Goal: Task Accomplishment & Management: Complete application form

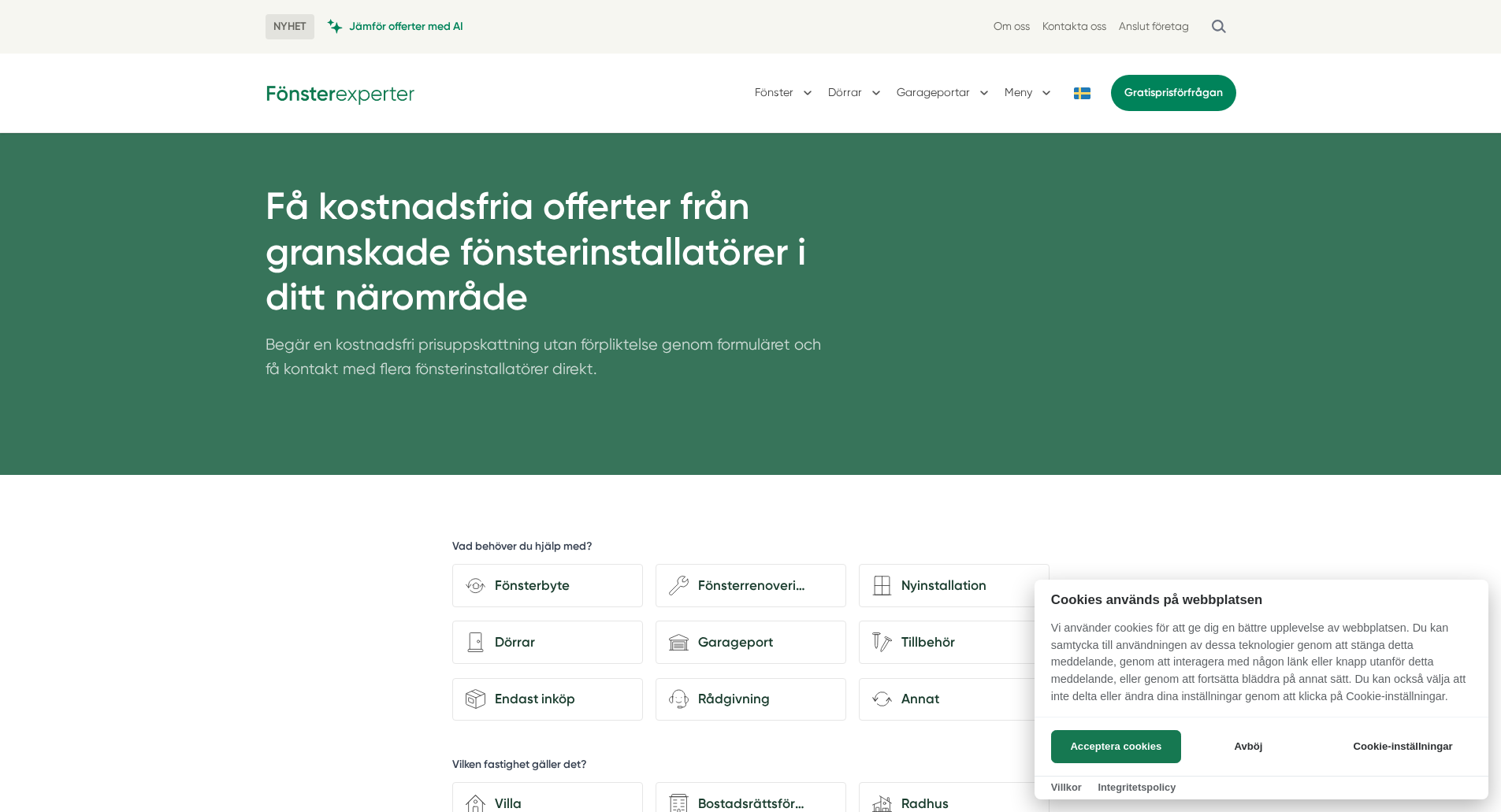
click at [1161, 24] on div at bounding box center [750, 406] width 1501 height 812
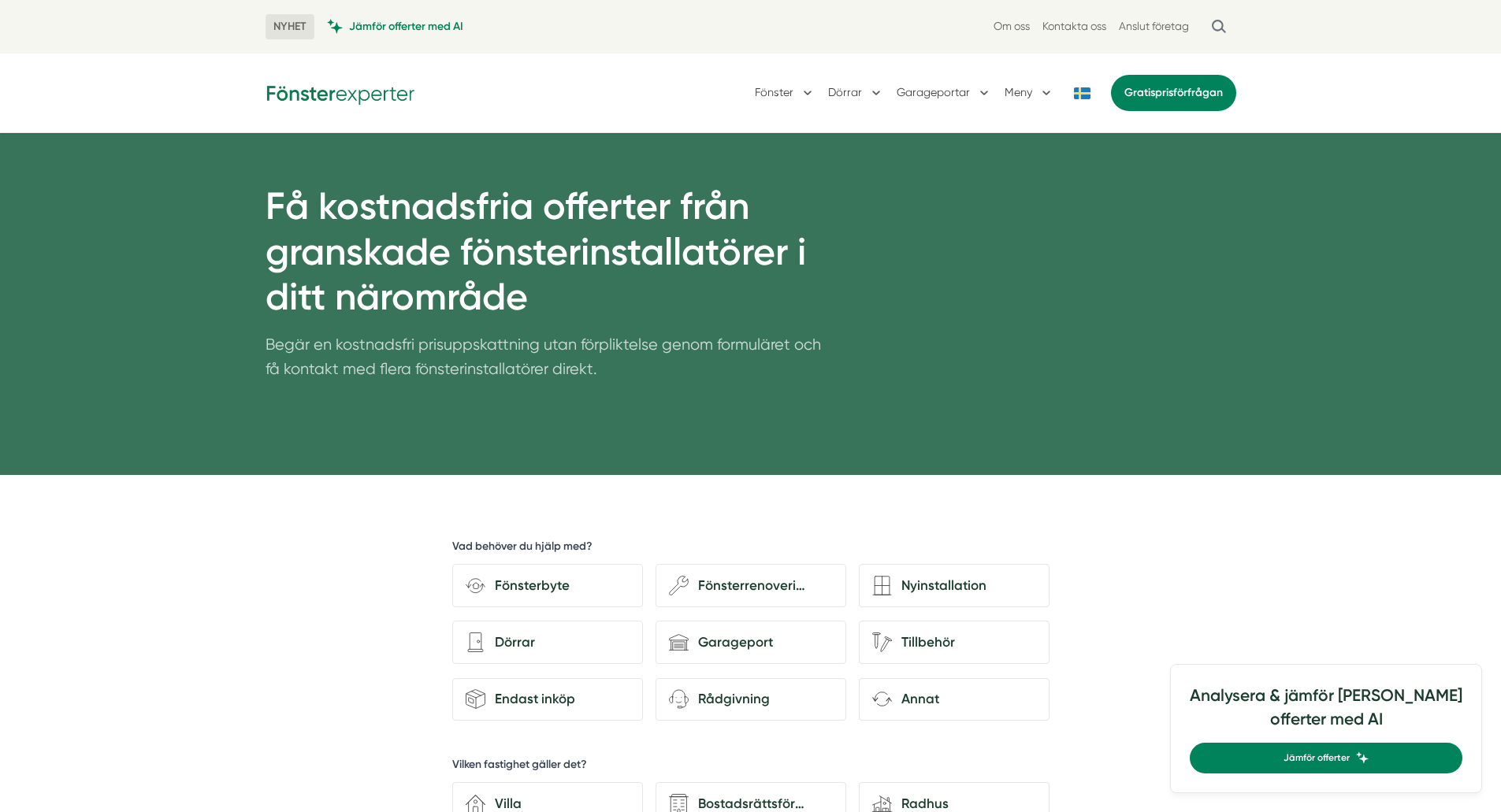
drag, startPoint x: 1161, startPoint y: 24, endPoint x: 966, endPoint y: 203, distance: 264.7
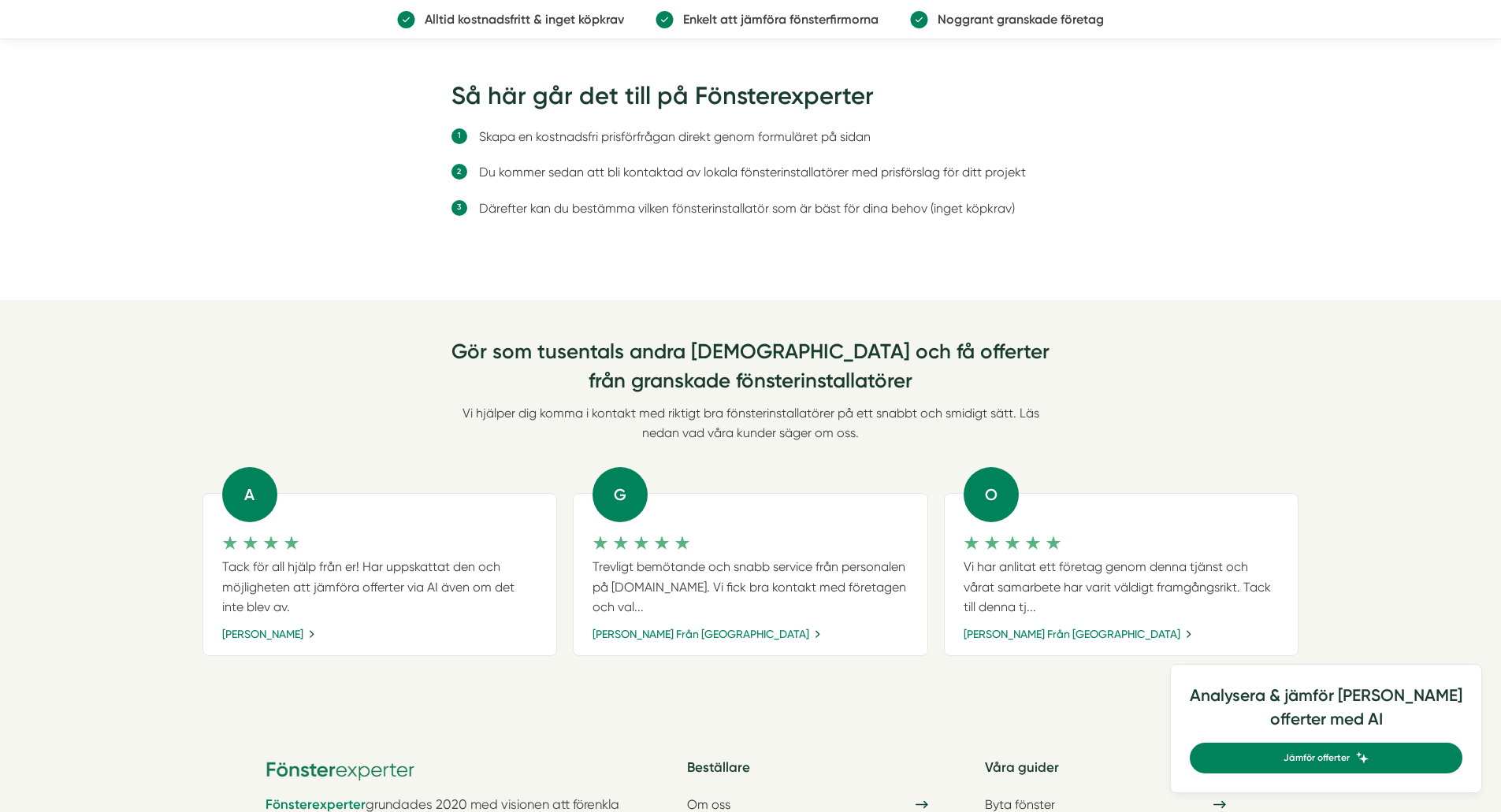
scroll to position [1635, 0]
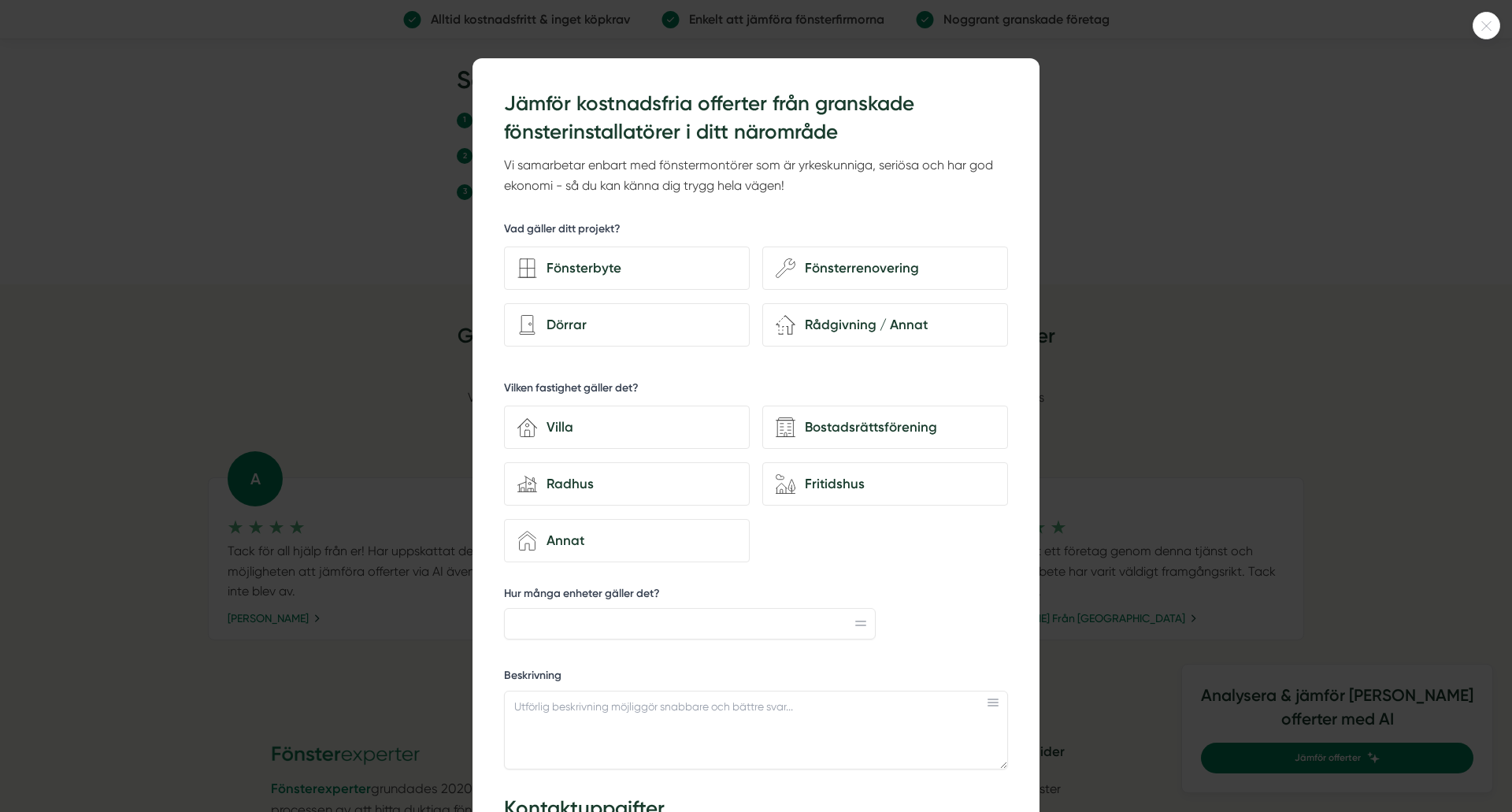
click at [1480, 26] on icon at bounding box center [1487, 26] width 26 height 10
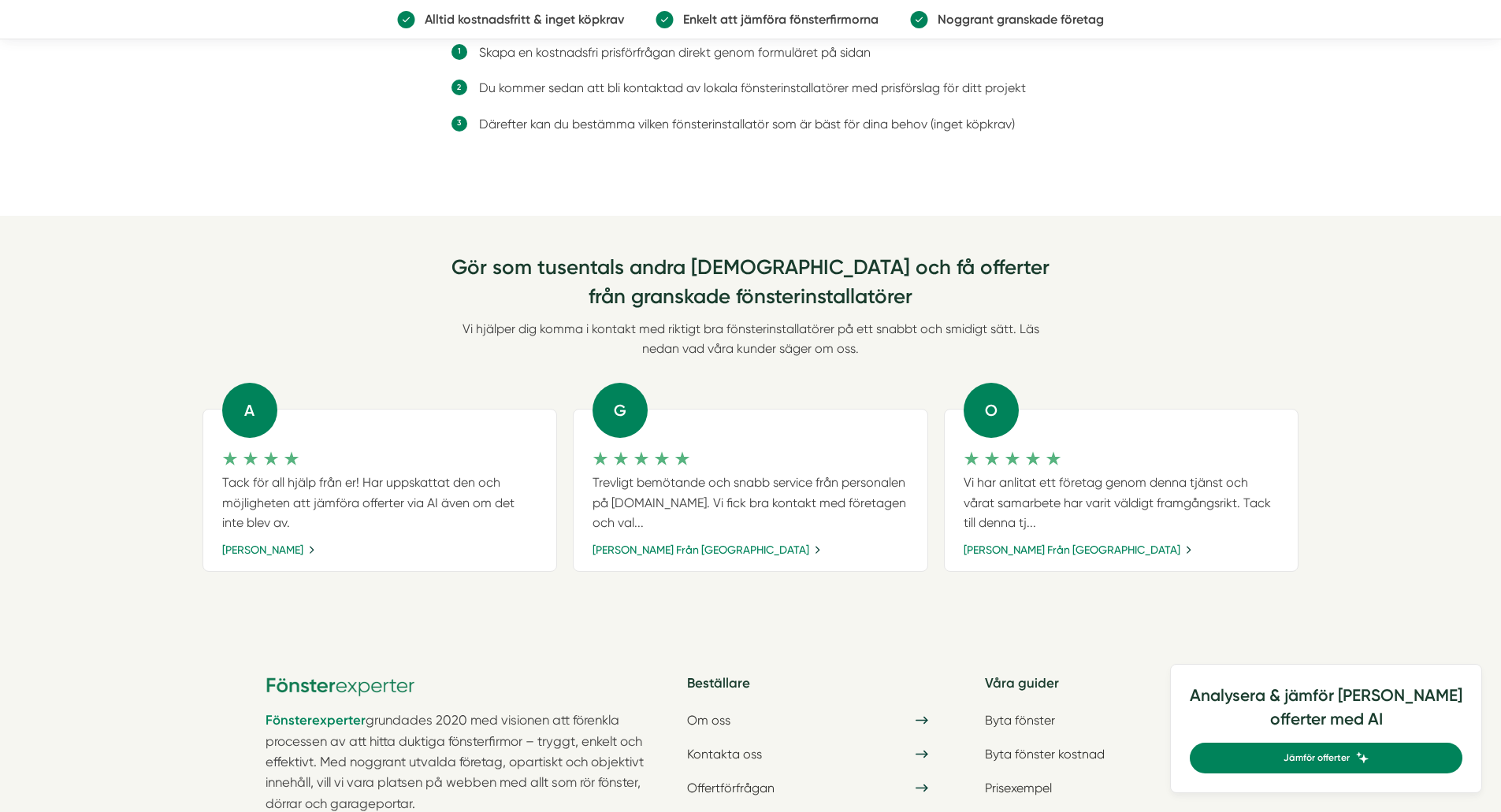
scroll to position [1685, 0]
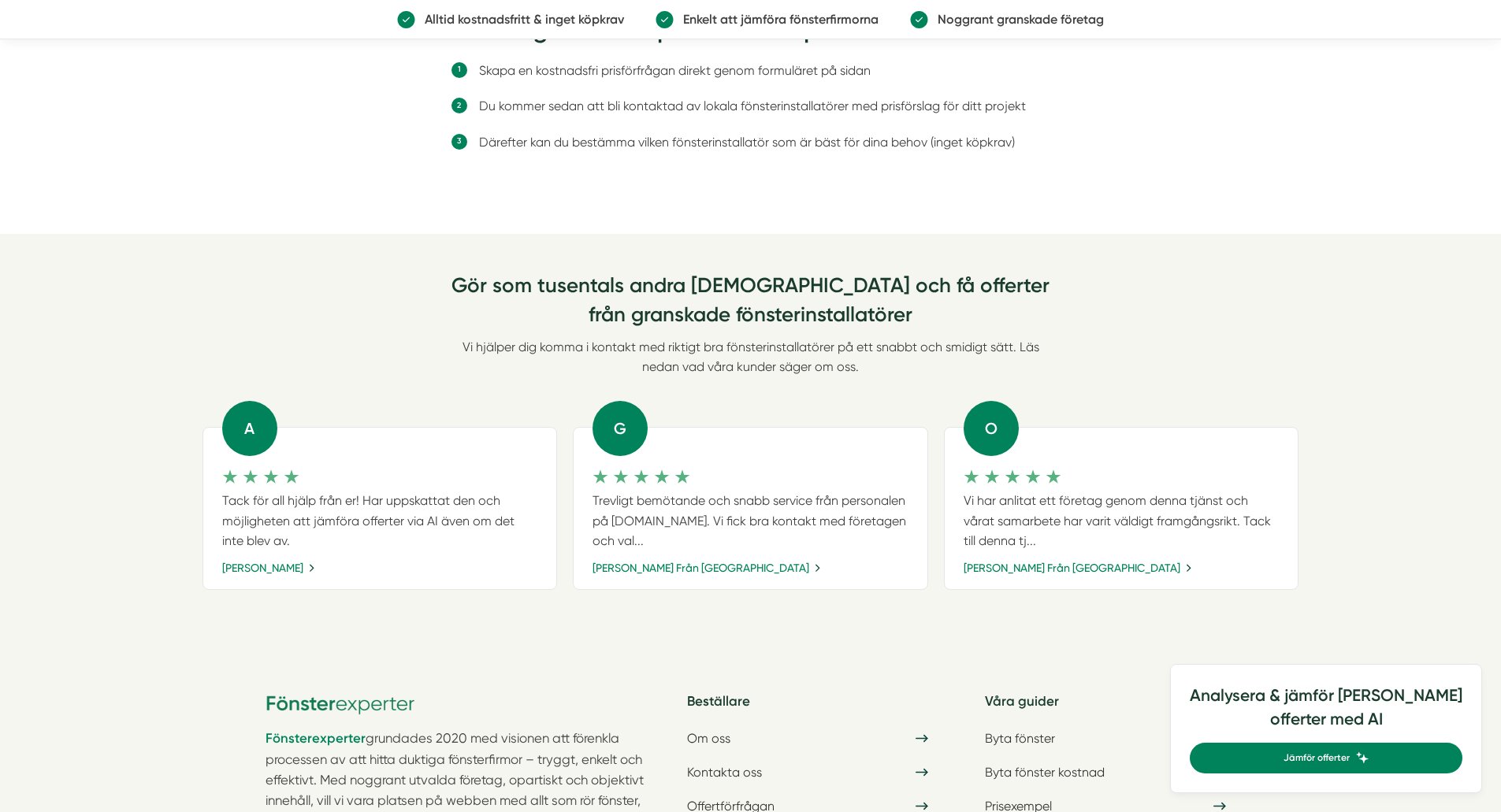
click at [727, 518] on p "Trevligt bemötande och snabb service från personalen på Fönsterexperter.se. Vi …" at bounding box center [750, 521] width 316 height 60
click at [687, 569] on link "[PERSON_NAME] från [GEOGRAPHIC_DATA]" at bounding box center [708, 567] width 231 height 17
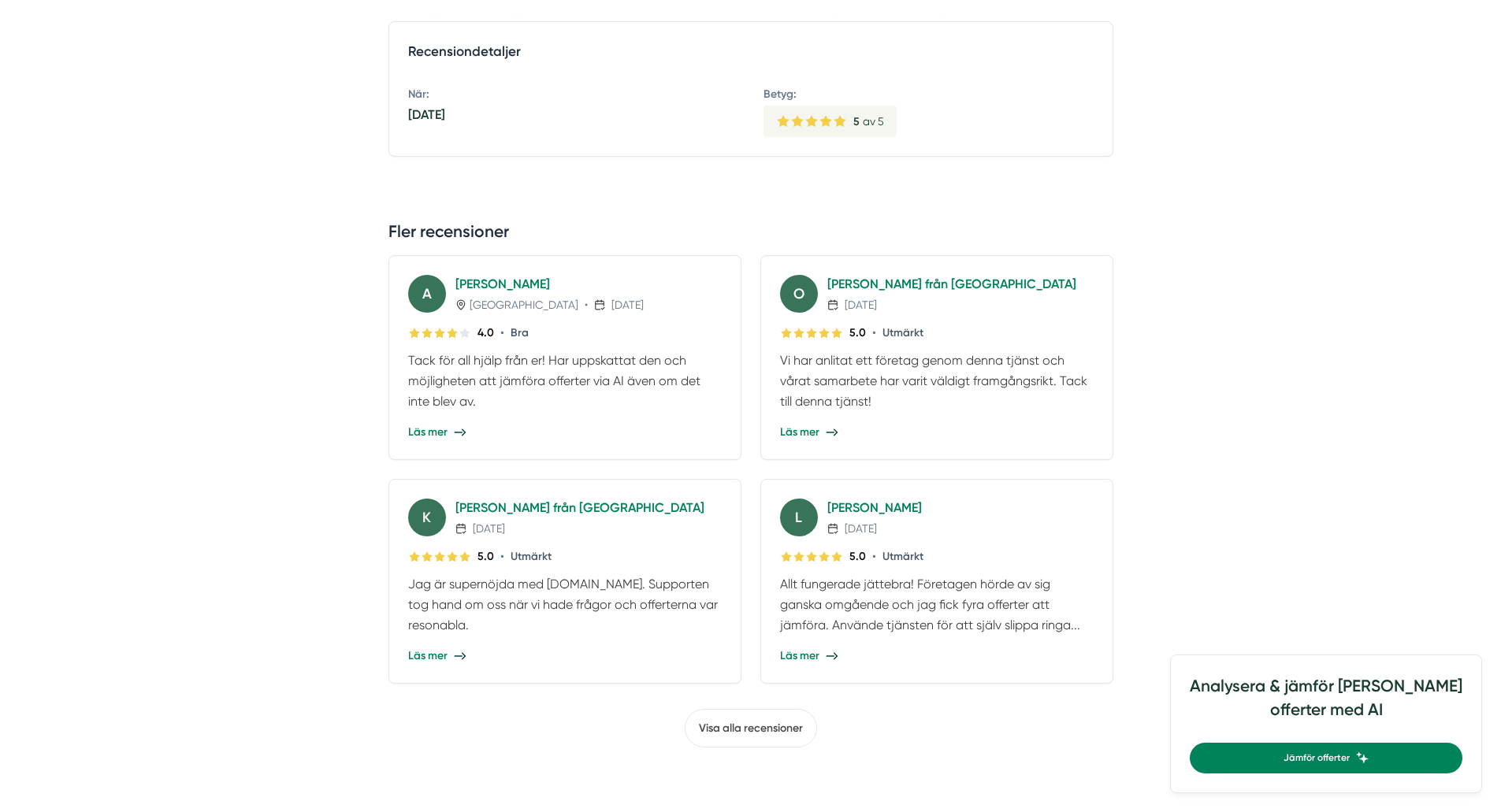
scroll to position [492, 0]
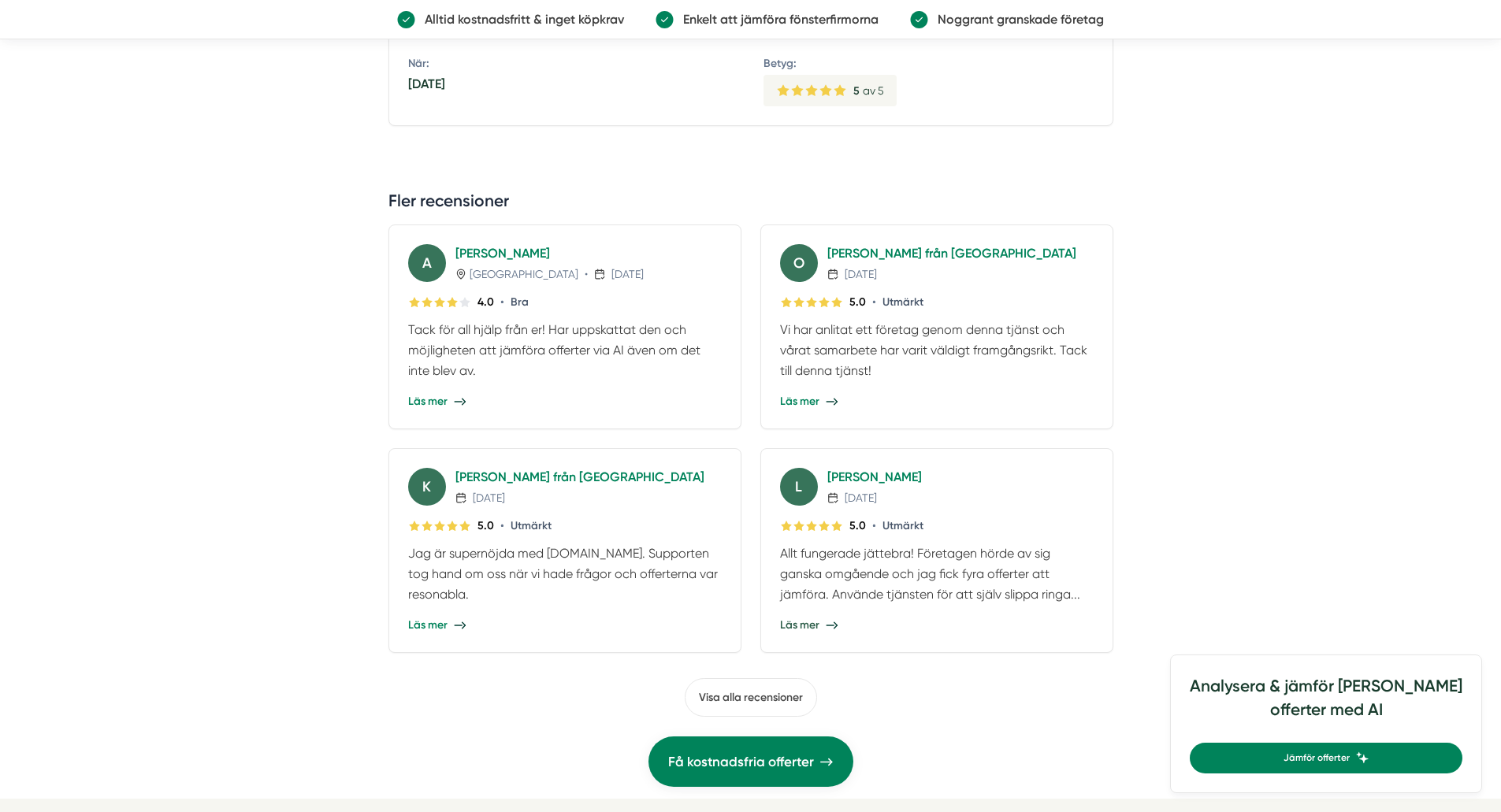
click at [810, 622] on span "Läs mer" at bounding box center [799, 625] width 40 height 15
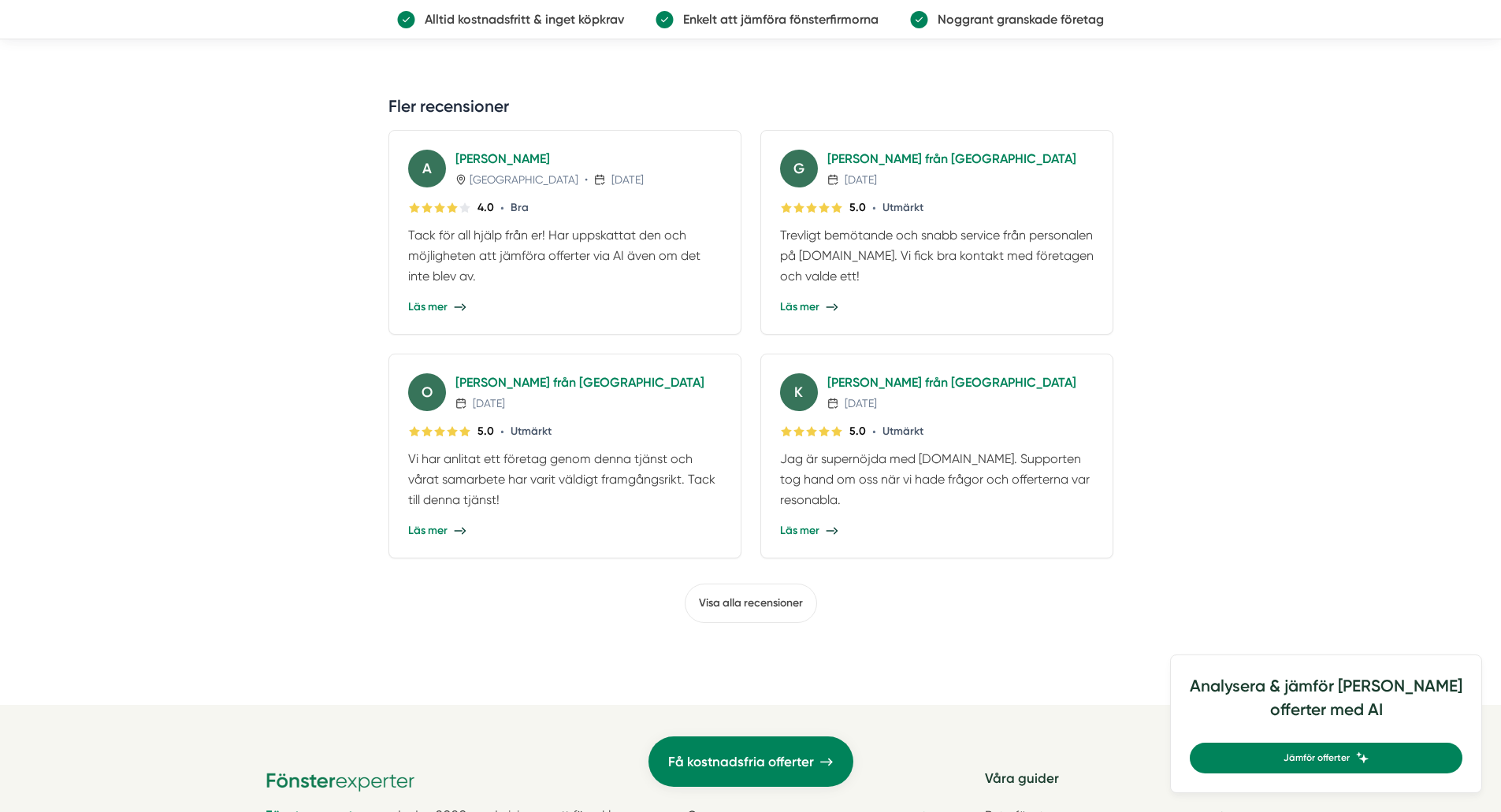
scroll to position [610, 0]
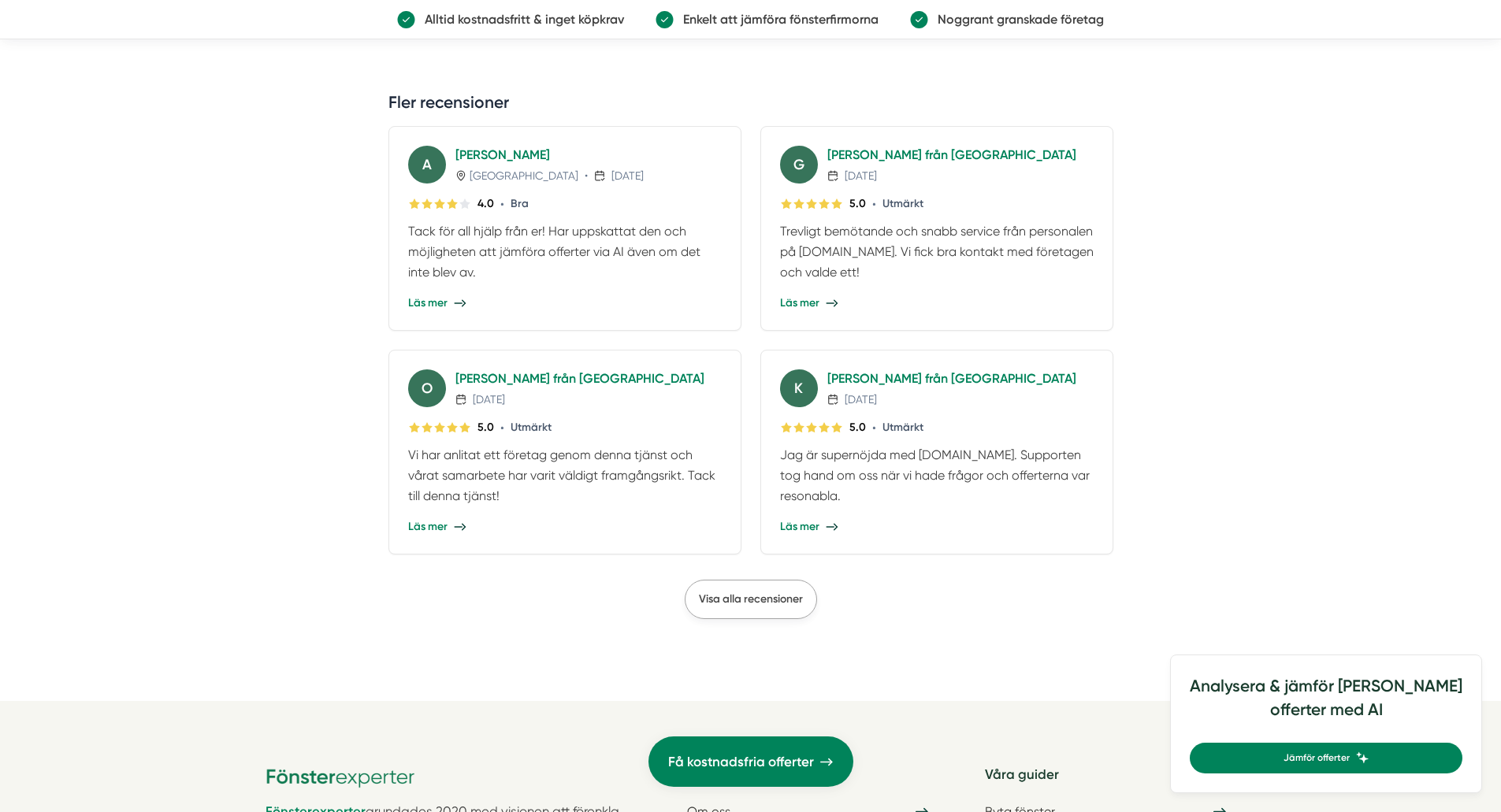
click at [753, 599] on span "Visa alla recensioner" at bounding box center [750, 599] width 104 height 14
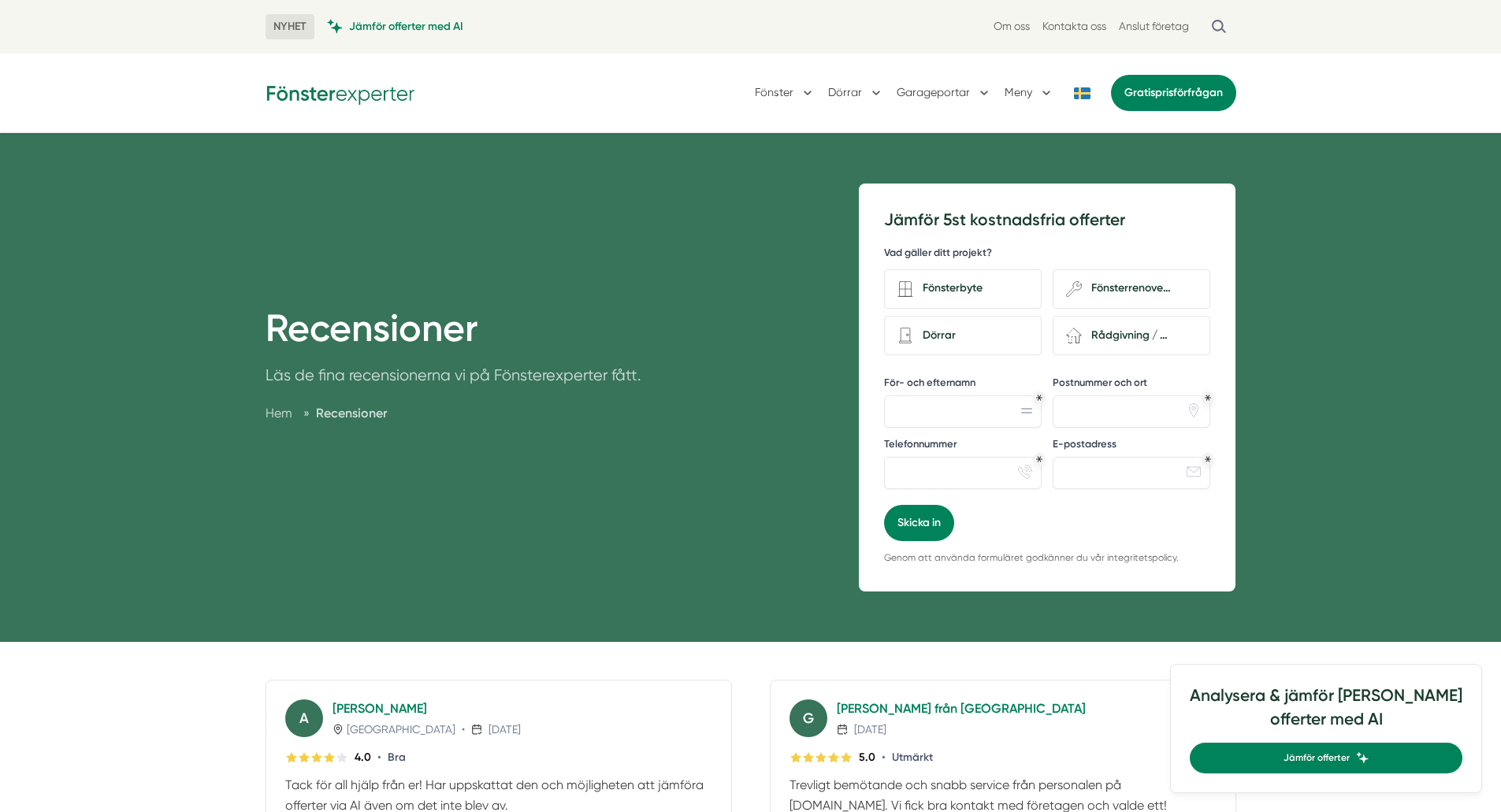
click at [379, 91] on img at bounding box center [340, 92] width 150 height 24
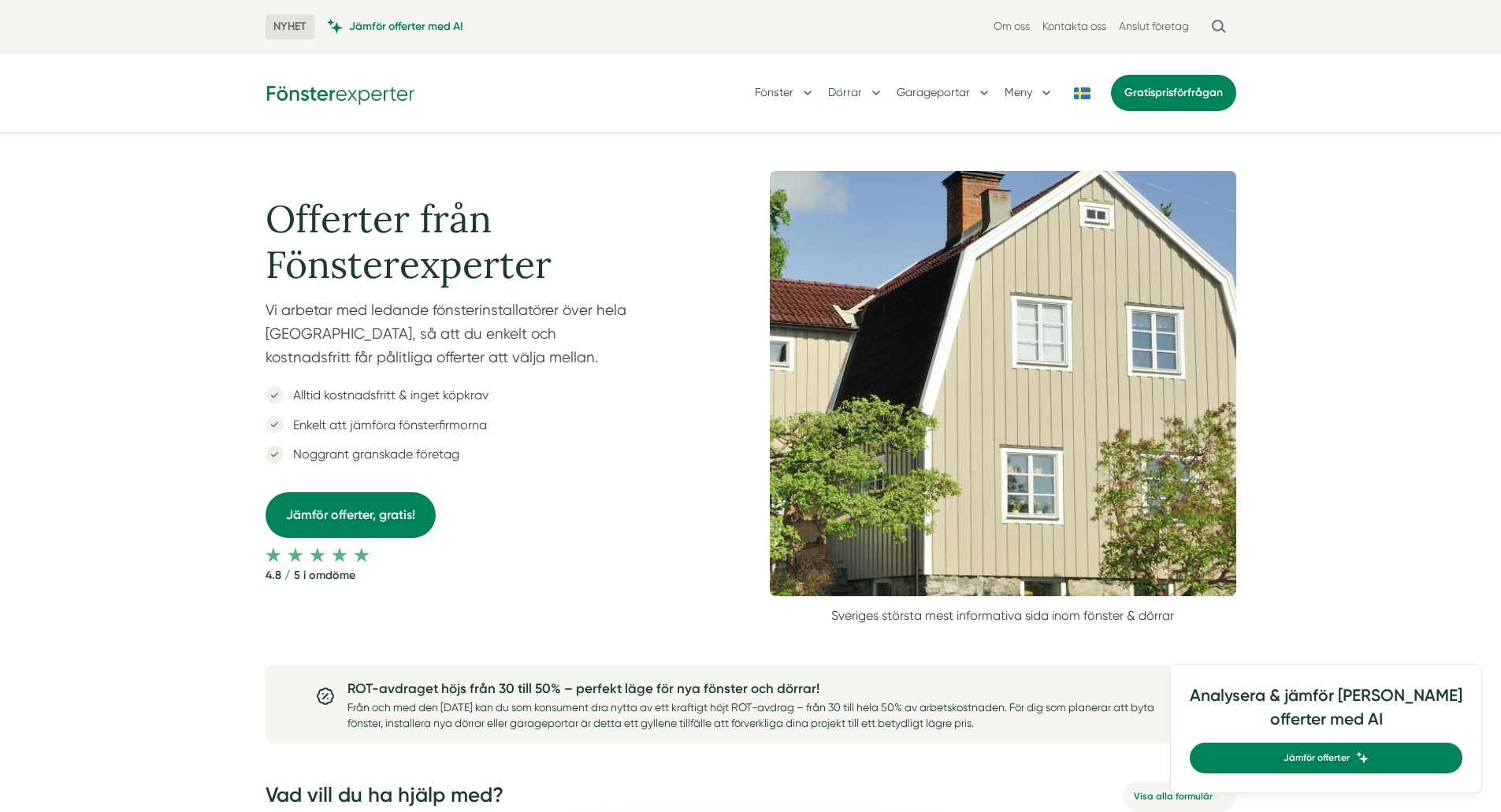
click at [851, 92] on button "Dörrar" at bounding box center [856, 92] width 56 height 41
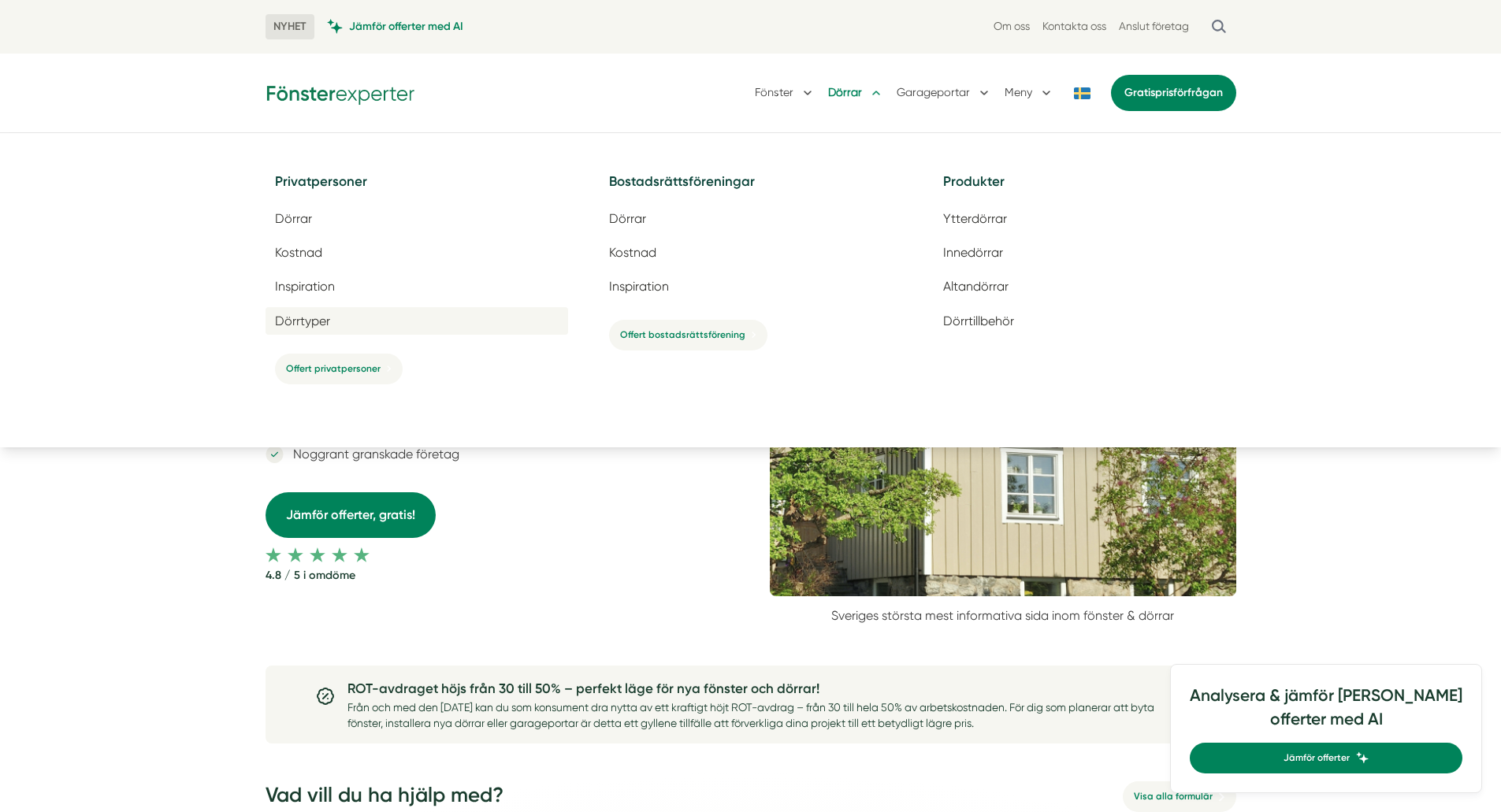
click at [313, 323] on span "Dörrtyper" at bounding box center [302, 321] width 55 height 15
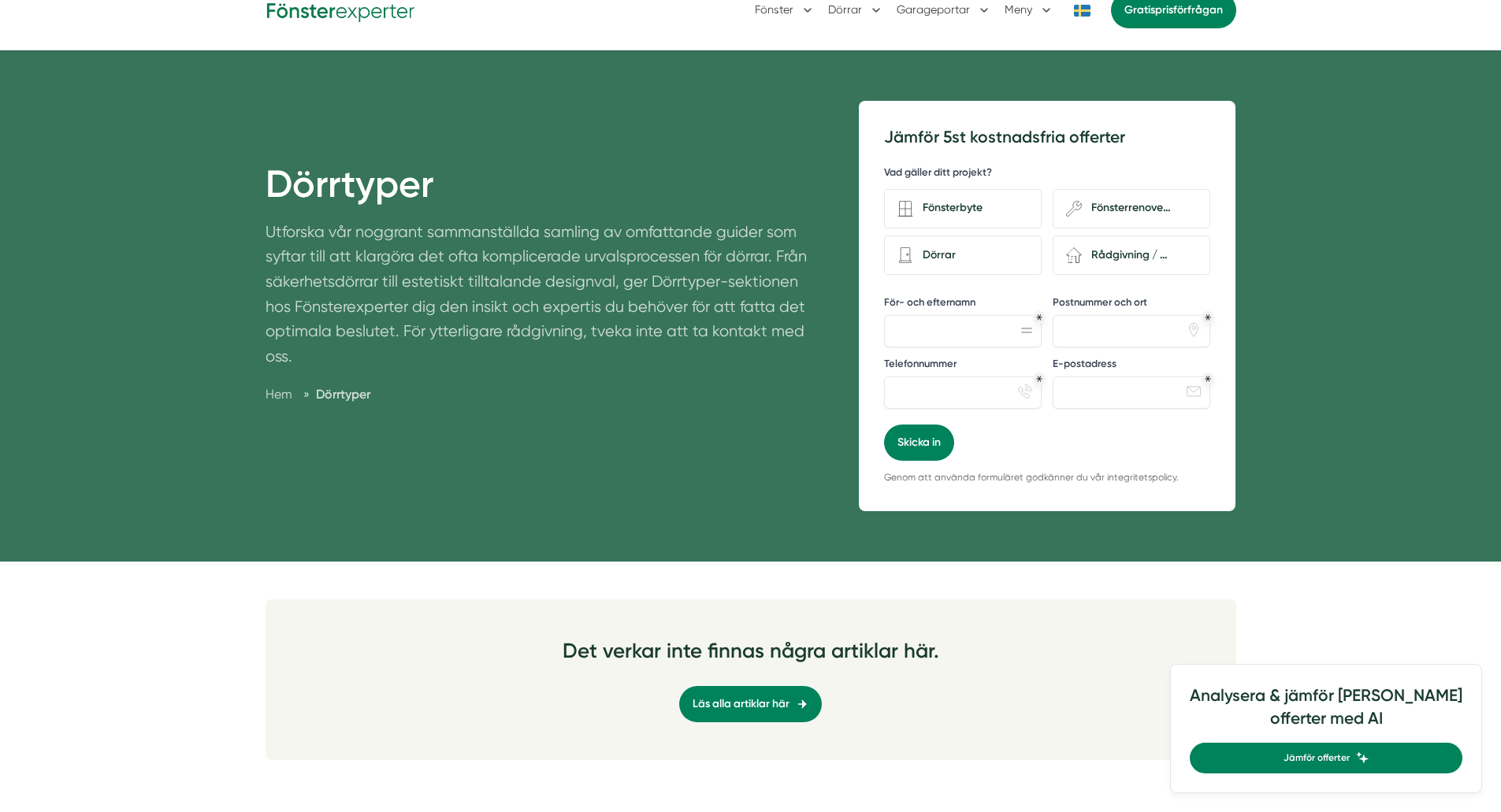
scroll to position [453, 0]
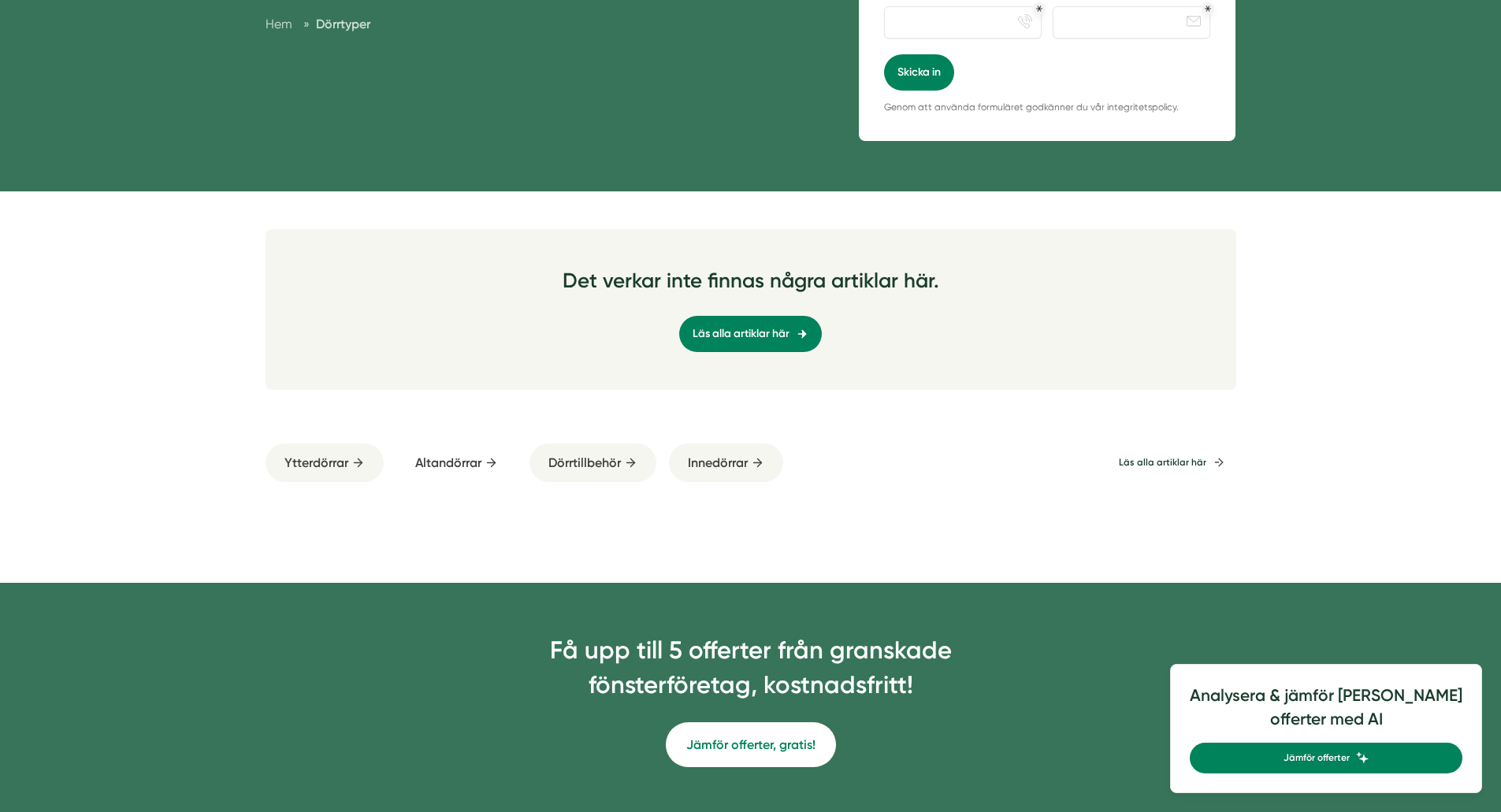
click at [447, 464] on span "Altandörrar" at bounding box center [448, 463] width 66 height 19
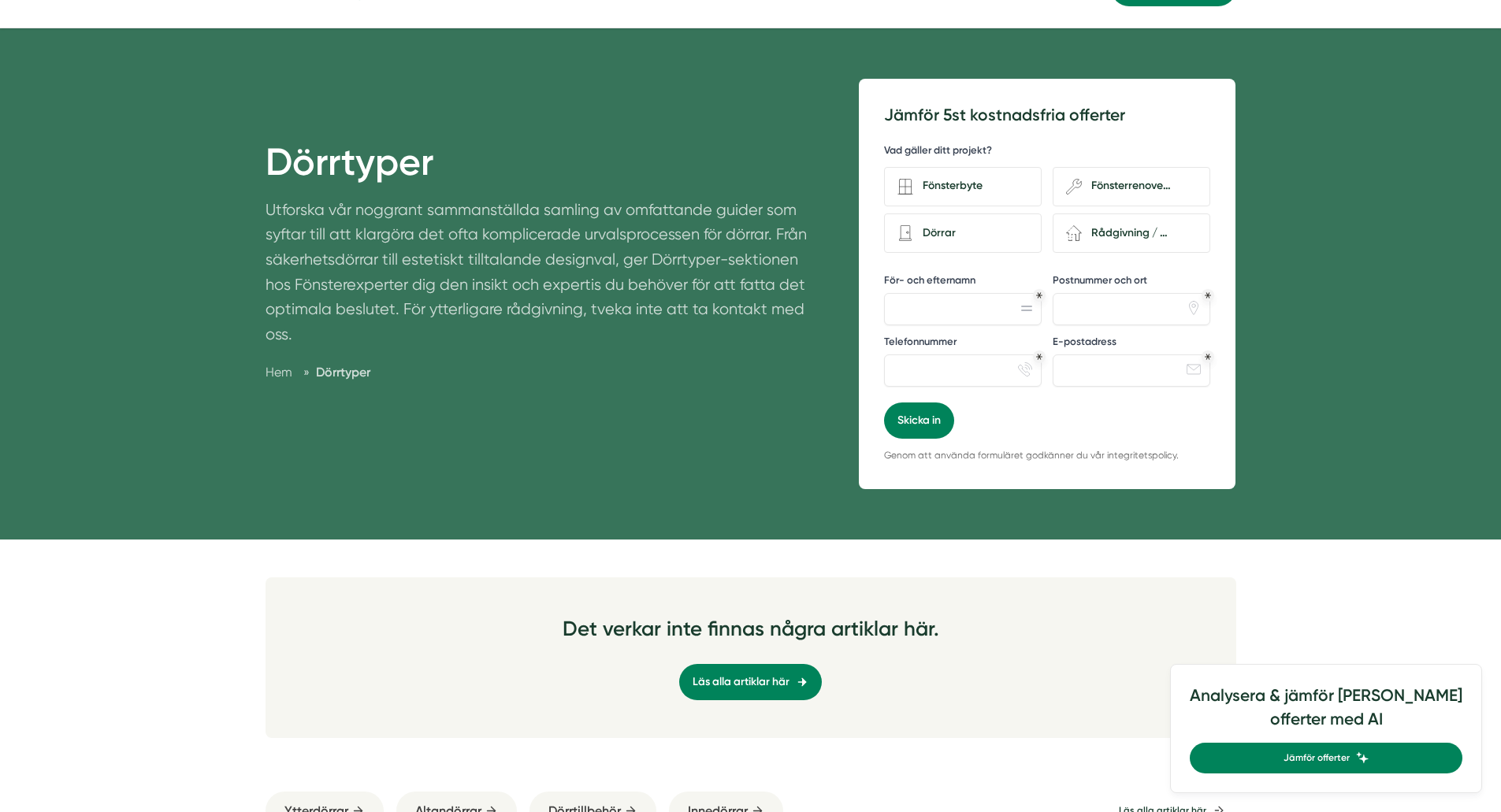
scroll to position [0, 0]
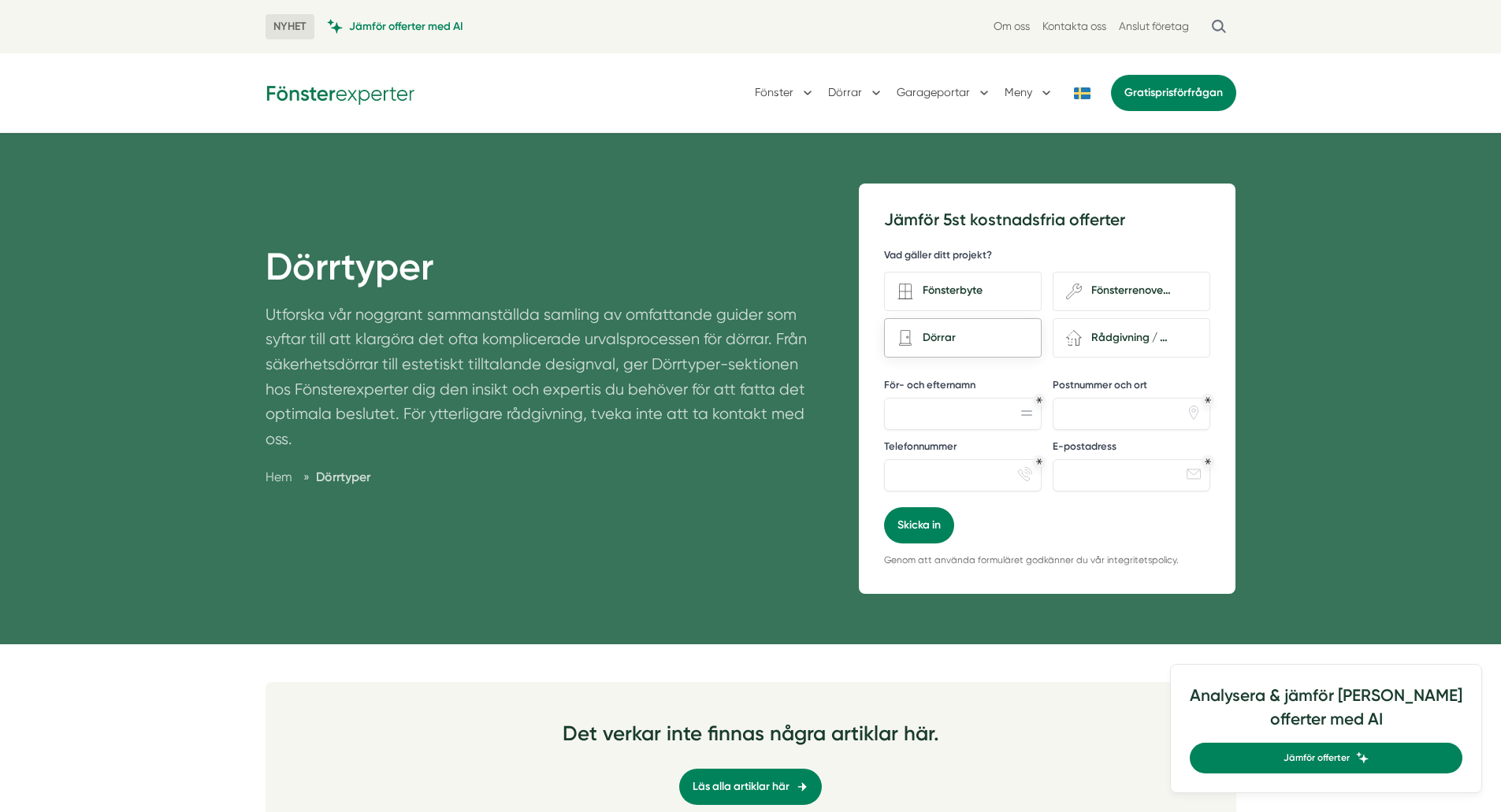
click at [956, 338] on div "Dörrar" at bounding box center [971, 338] width 115 height 21
click at [0, 0] on input "Dörrar" at bounding box center [0, 0] width 0 height 0
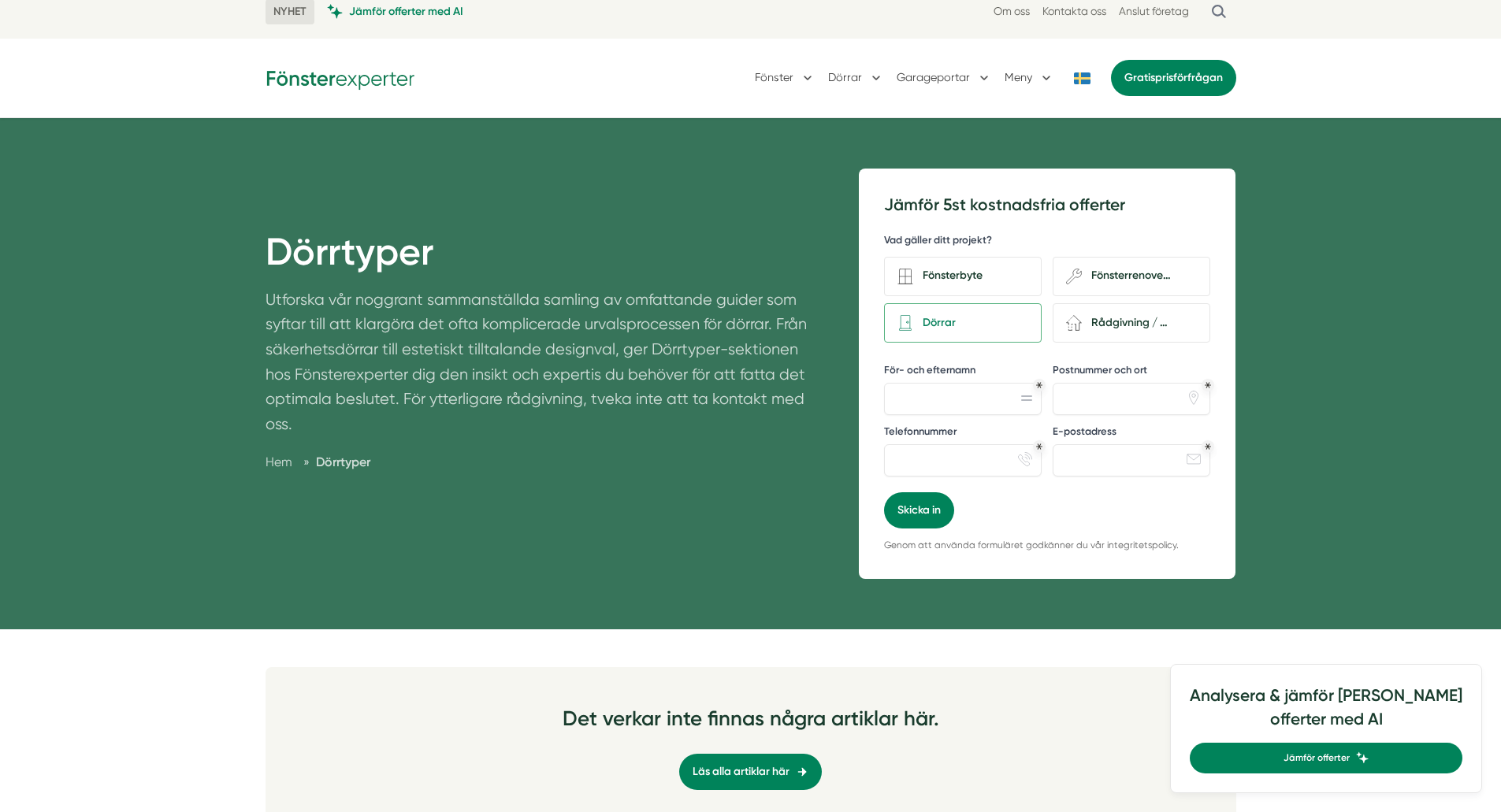
scroll to position [19, 0]
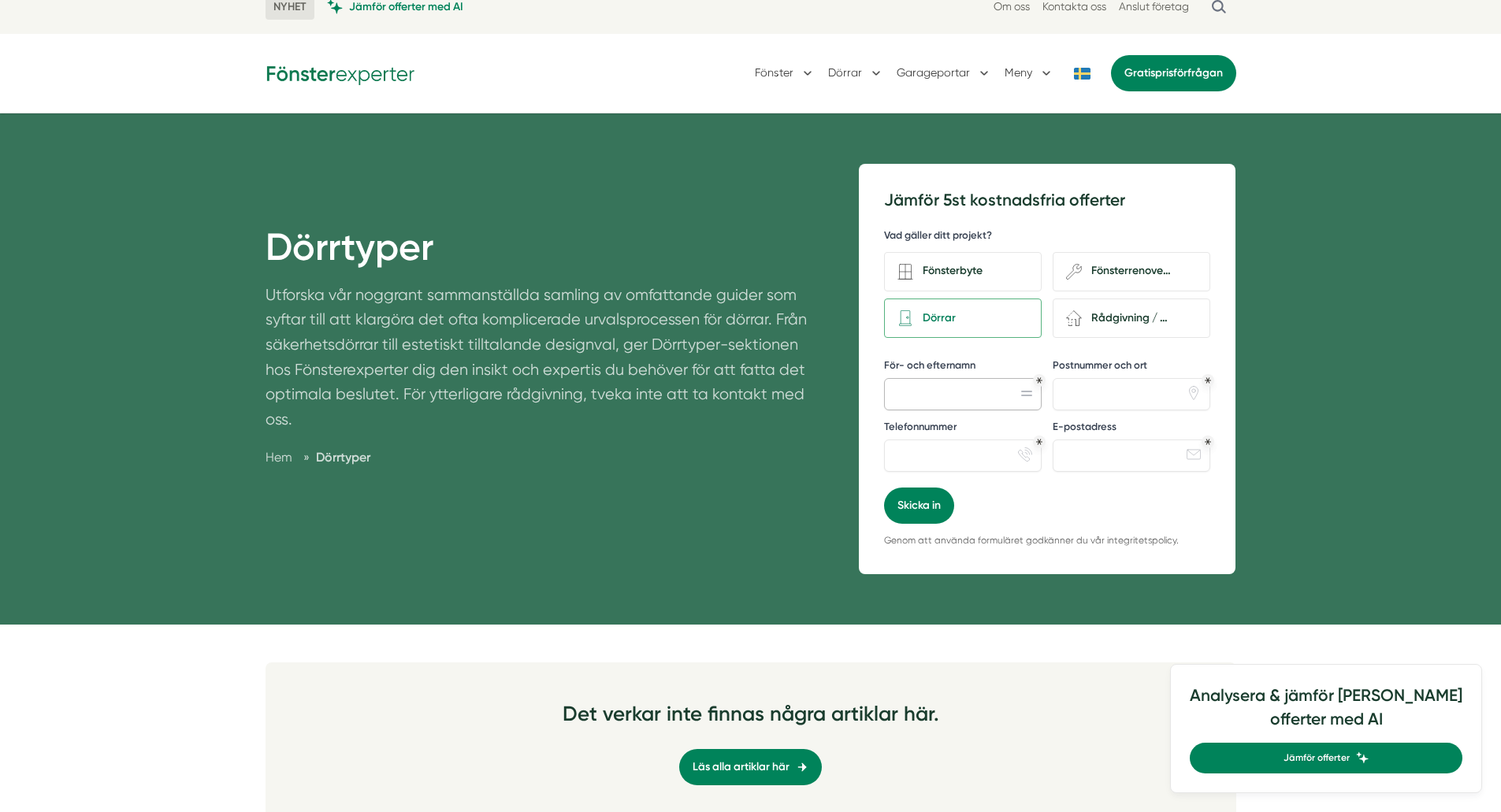
click at [934, 385] on input "För- och efternamn" at bounding box center [963, 394] width 157 height 32
type input "Peter Jansson"
click at [1096, 400] on input "Postnummer och ort" at bounding box center [1131, 394] width 157 height 32
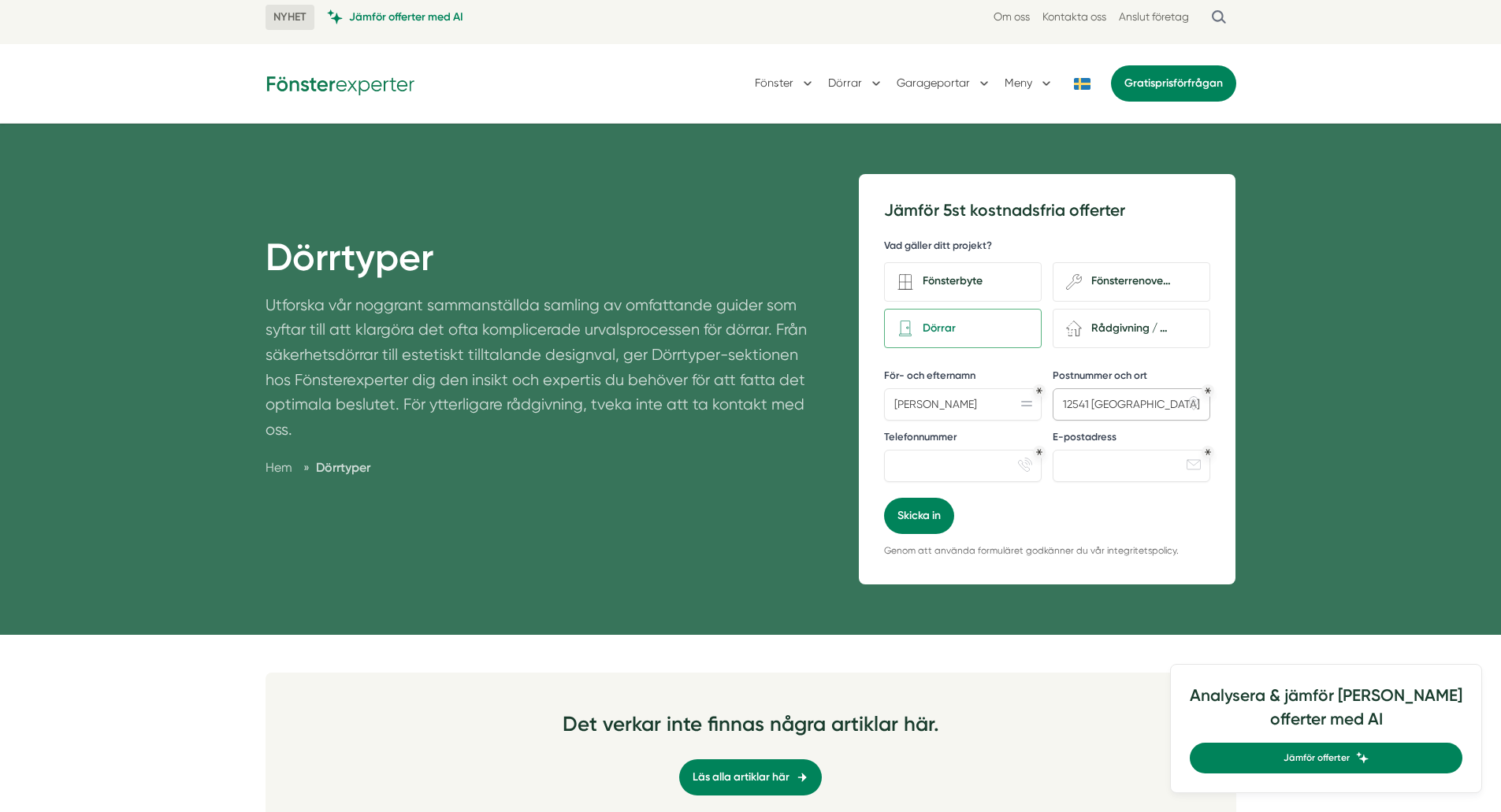
scroll to position [0, 0]
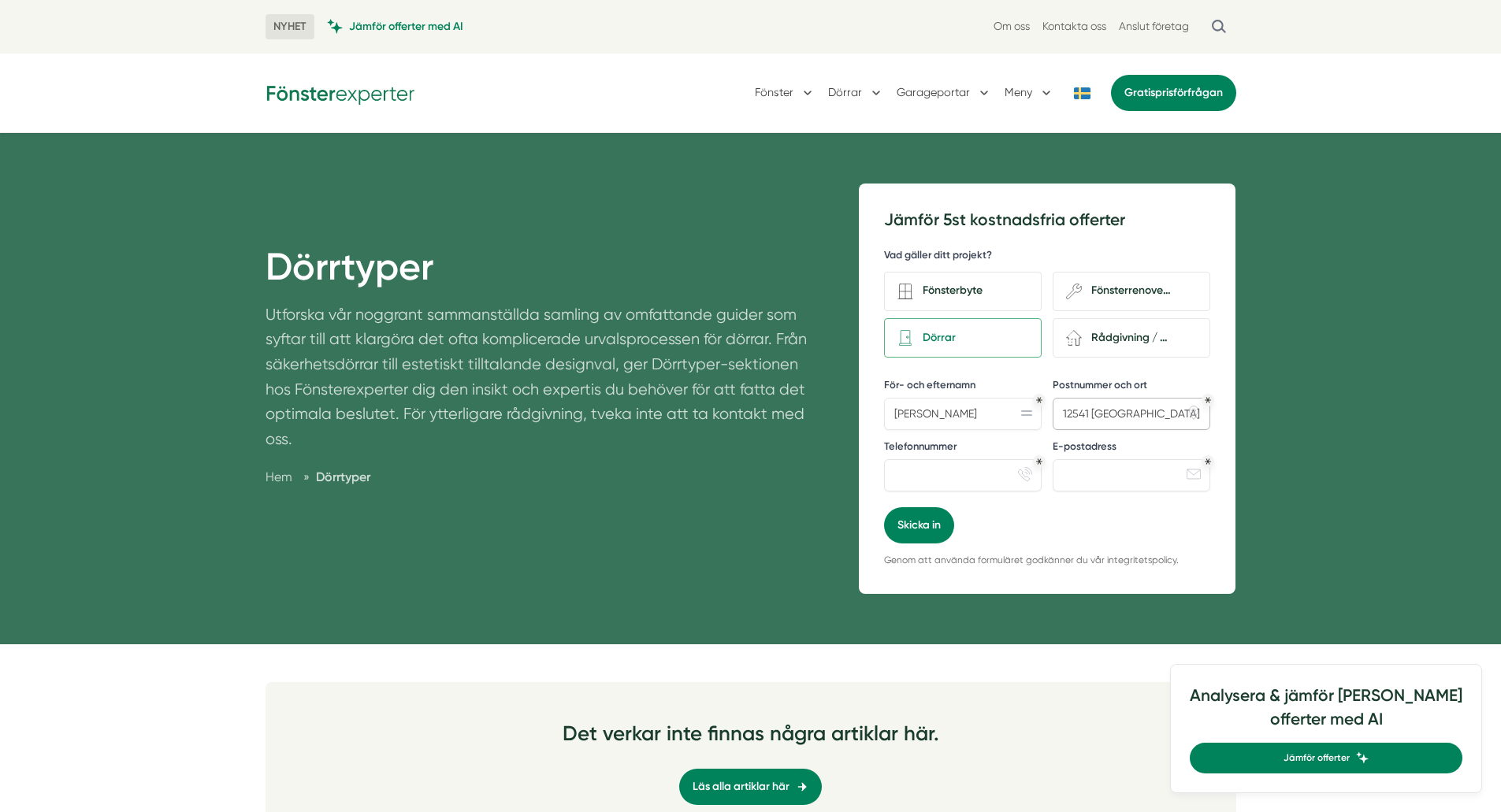
type input "12541 Älvsjö"
click at [942, 472] on input "Telefonnummer" at bounding box center [963, 475] width 157 height 32
click at [409, 21] on span "Jämför offerter med AI" at bounding box center [406, 26] width 114 height 15
click at [746, 298] on h1 "Dörrtyper" at bounding box center [544, 273] width 556 height 58
click at [1193, 96] on link "Gratis prisförfrågan" at bounding box center [1174, 92] width 126 height 36
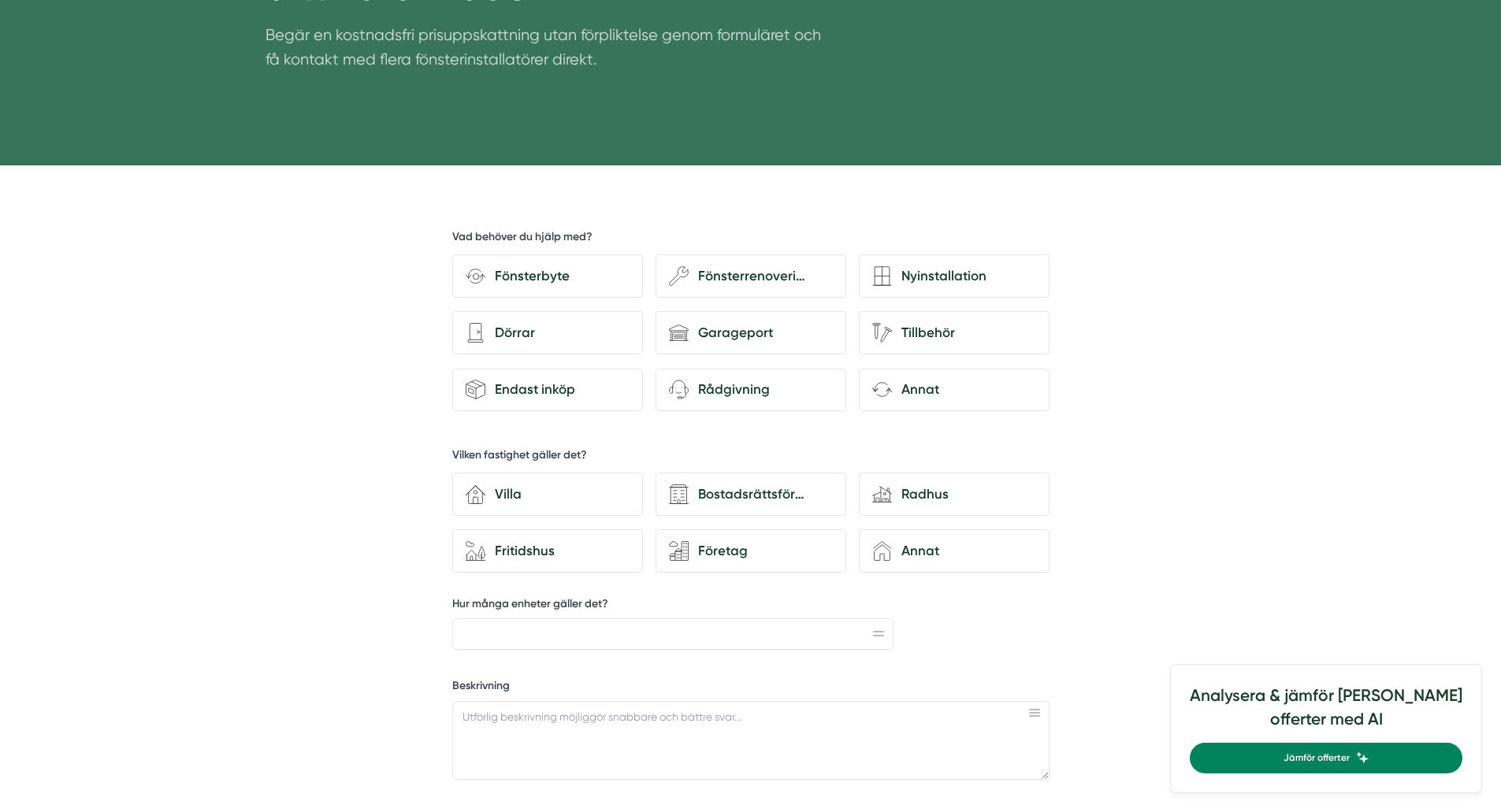
scroll to position [335, 0]
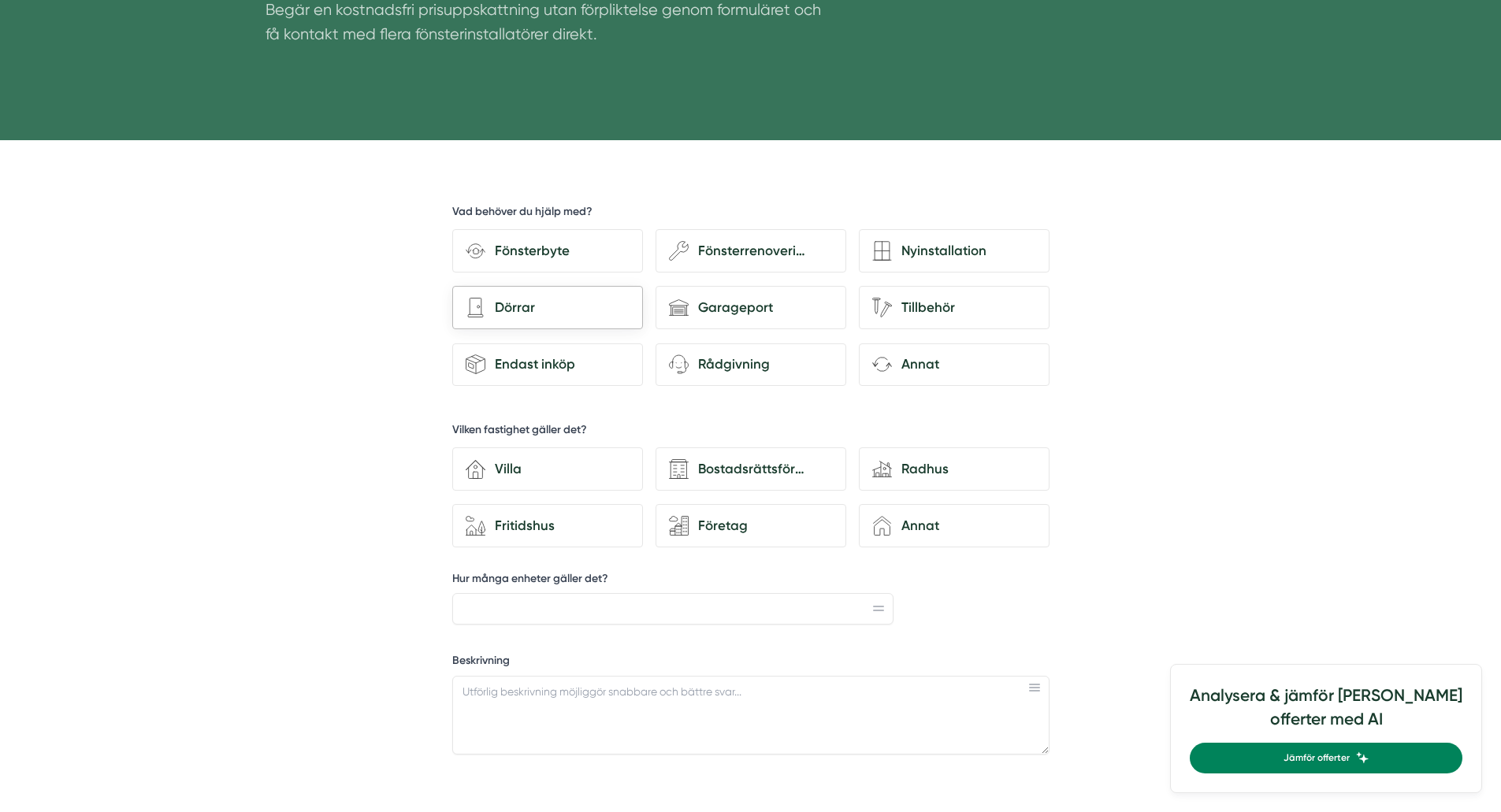
click at [527, 312] on div "Dörrar" at bounding box center [558, 307] width 144 height 21
click at [0, 0] on input "architecture-door Dörrar" at bounding box center [0, 0] width 0 height 0
click at [539, 466] on div "Villa" at bounding box center [558, 469] width 144 height 21
click at [0, 0] on input "house-3 Villa" at bounding box center [0, 0] width 0 height 0
click at [584, 598] on input "Hur många enheter gäller det?" at bounding box center [673, 609] width 442 height 32
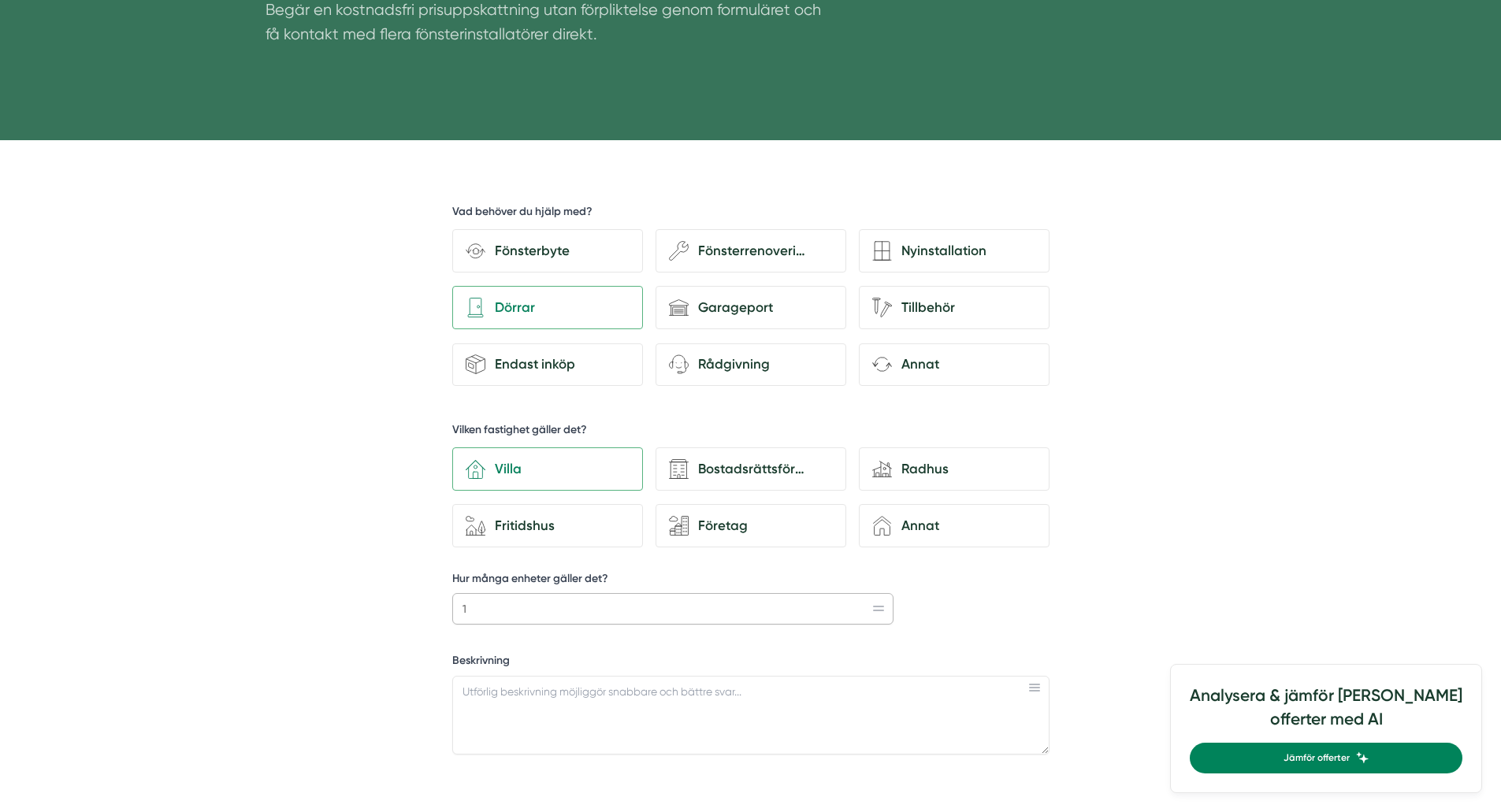
type input "1"
click at [571, 686] on textarea "Beskrivning" at bounding box center [750, 715] width 597 height 79
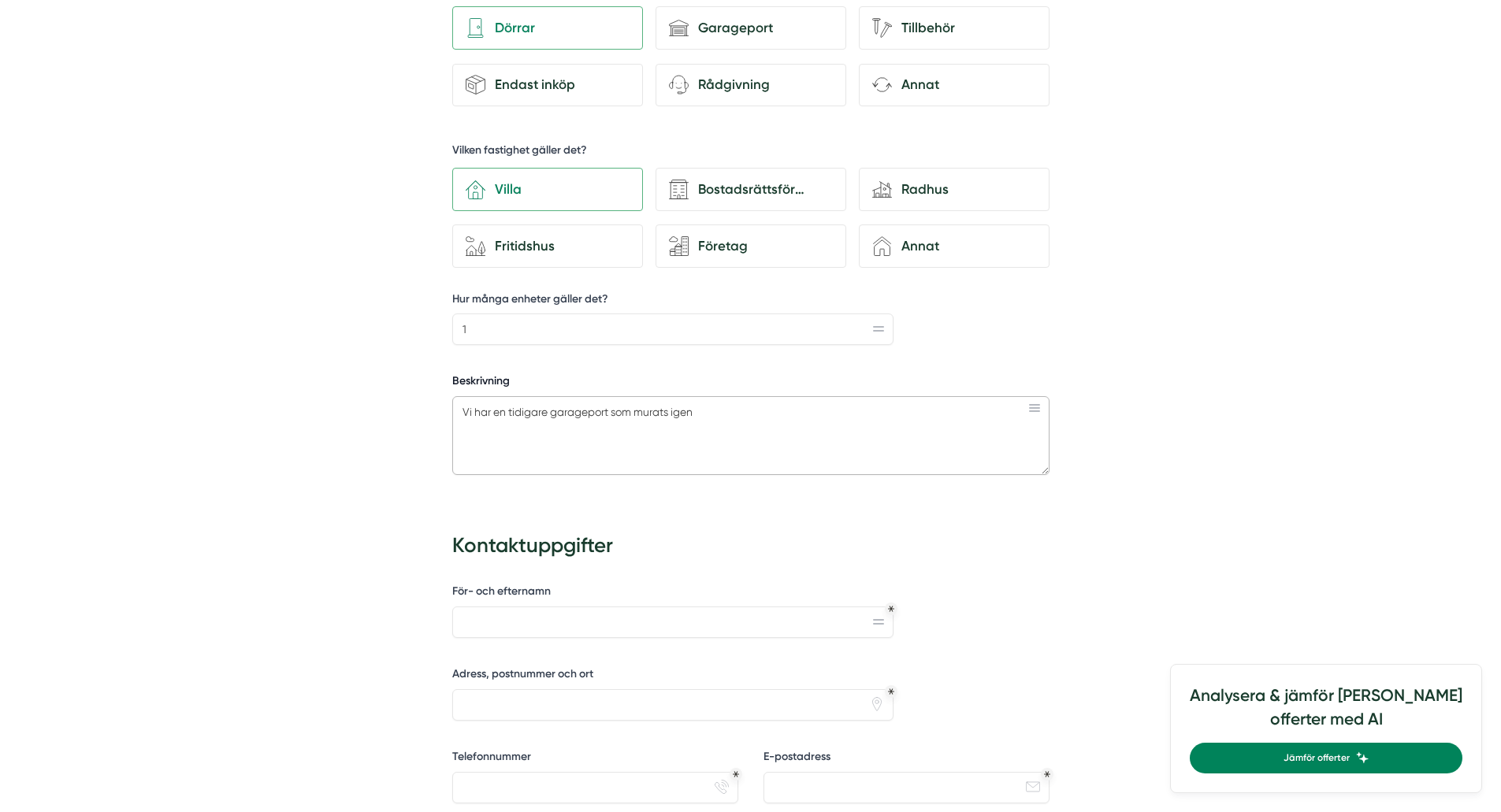
scroll to position [610, 0]
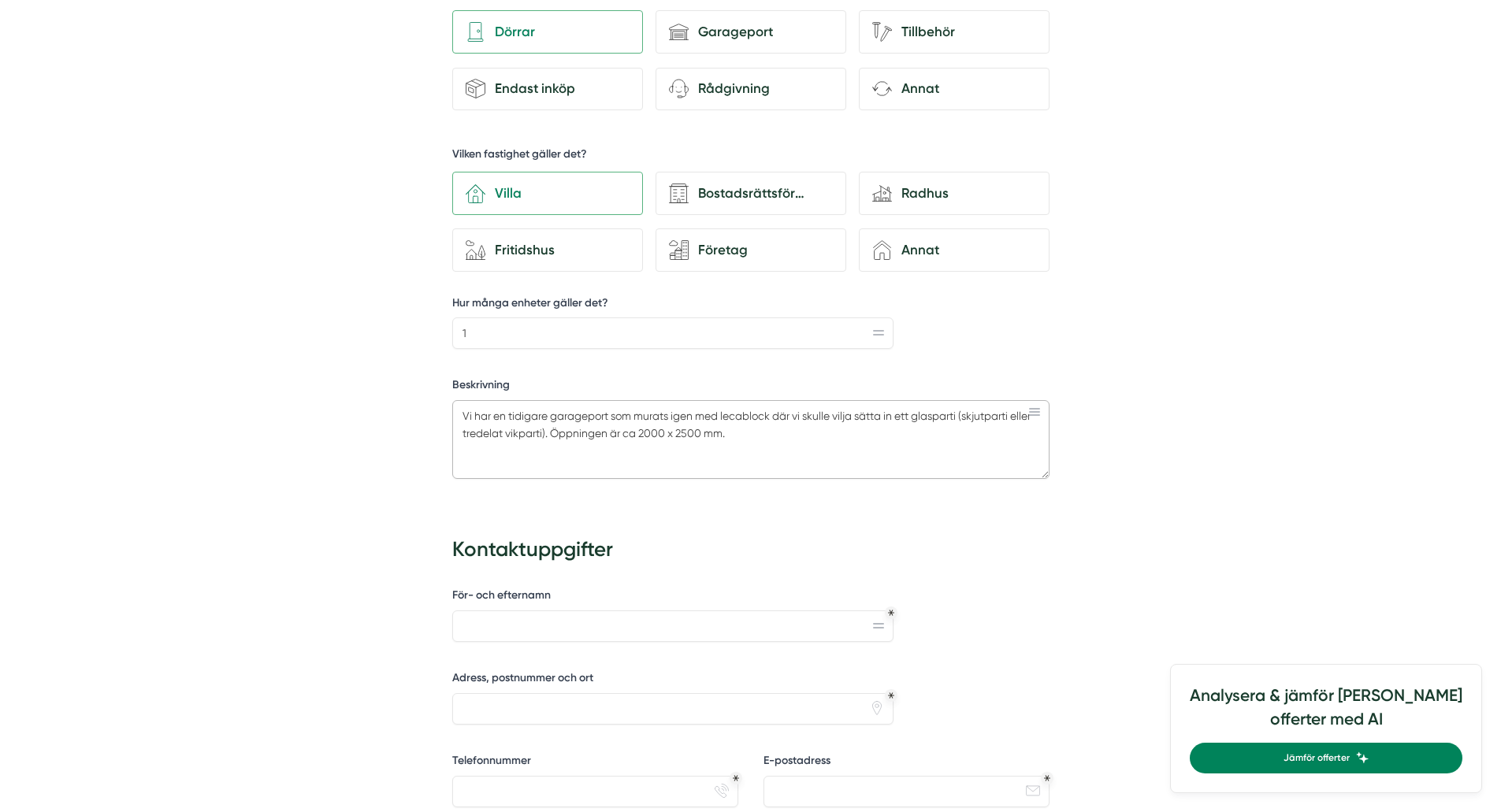
click at [544, 434] on textarea "Vi har en tidigare garageport som murats igen med lecablock där vi skulle vilja…" at bounding box center [750, 439] width 597 height 79
click at [545, 431] on textarea "Vi har en tidigare garageport som murats igen med lecablock där vi skulle vilja…" at bounding box center [750, 439] width 597 height 79
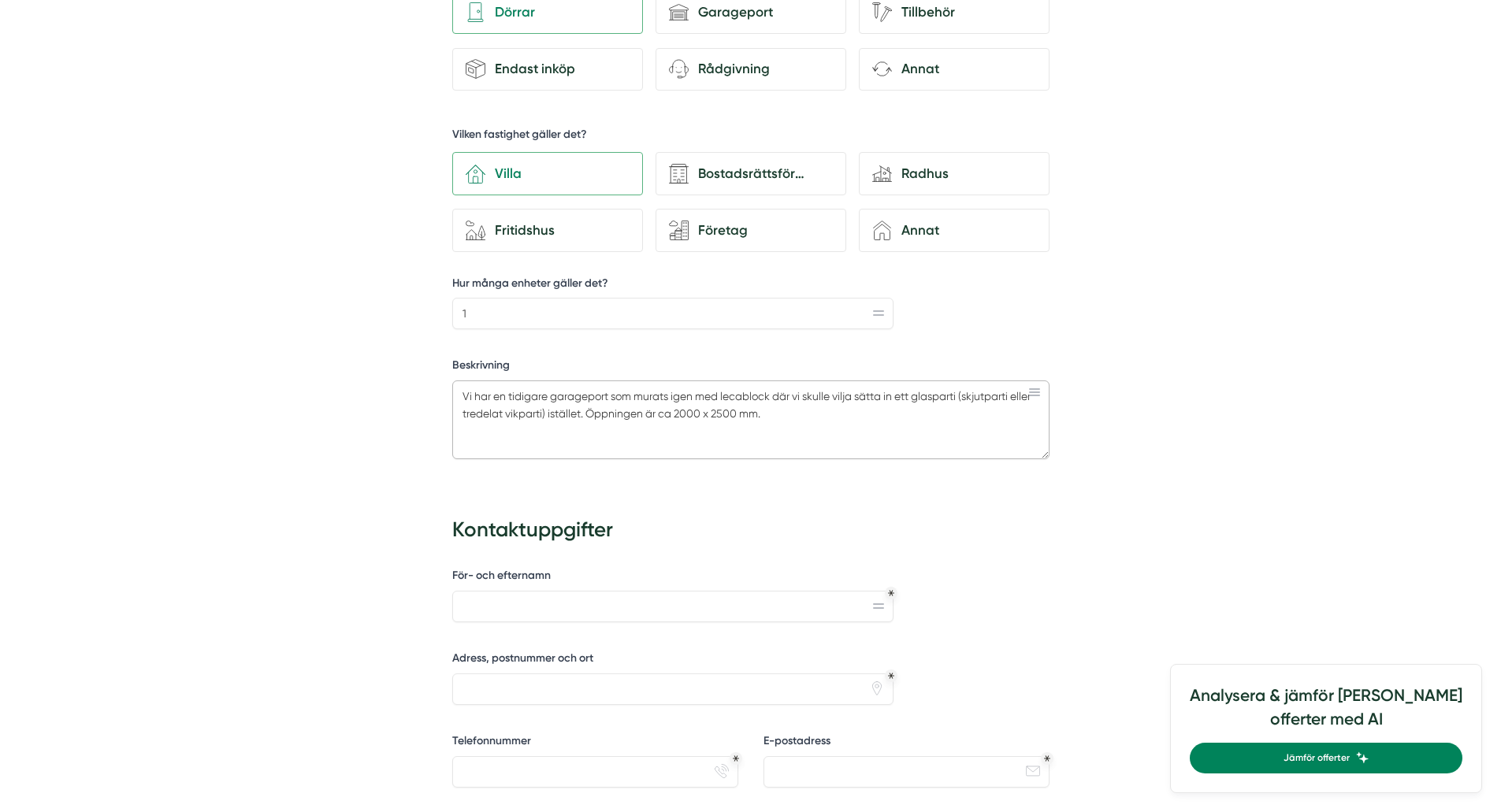
scroll to position [650, 0]
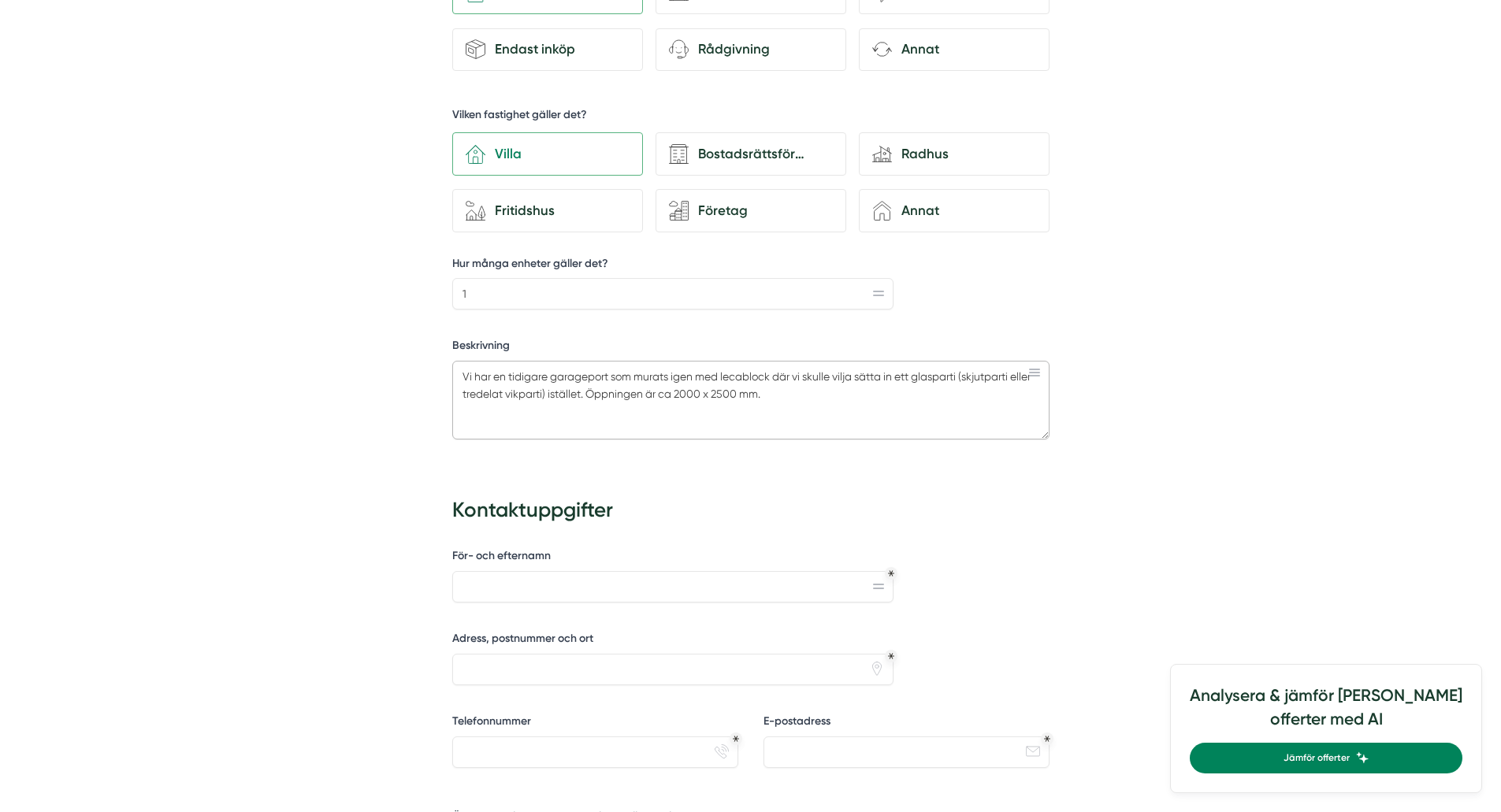
type textarea "Vi har en tidigare garageport som murats igen med lecablock där vi skulle vilja…"
click at [644, 580] on input "För- och efternamn" at bounding box center [673, 587] width 442 height 32
type input "Peter Jansson"
type input "Flensvägen 38"
type input "0706897602"
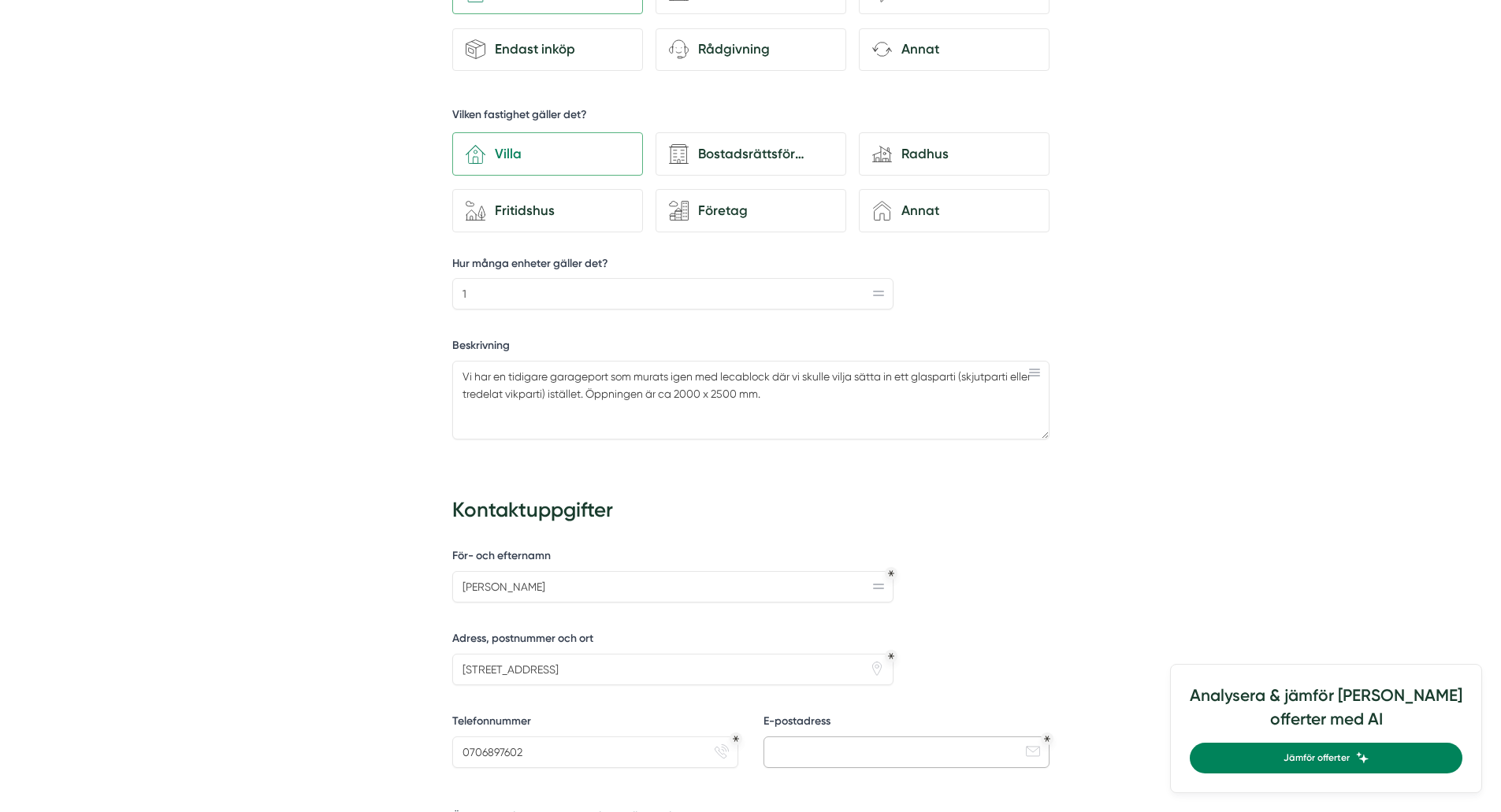
type input "peterjansson@live.com"
click at [597, 675] on input "Flensvägen 38" at bounding box center [673, 669] width 442 height 32
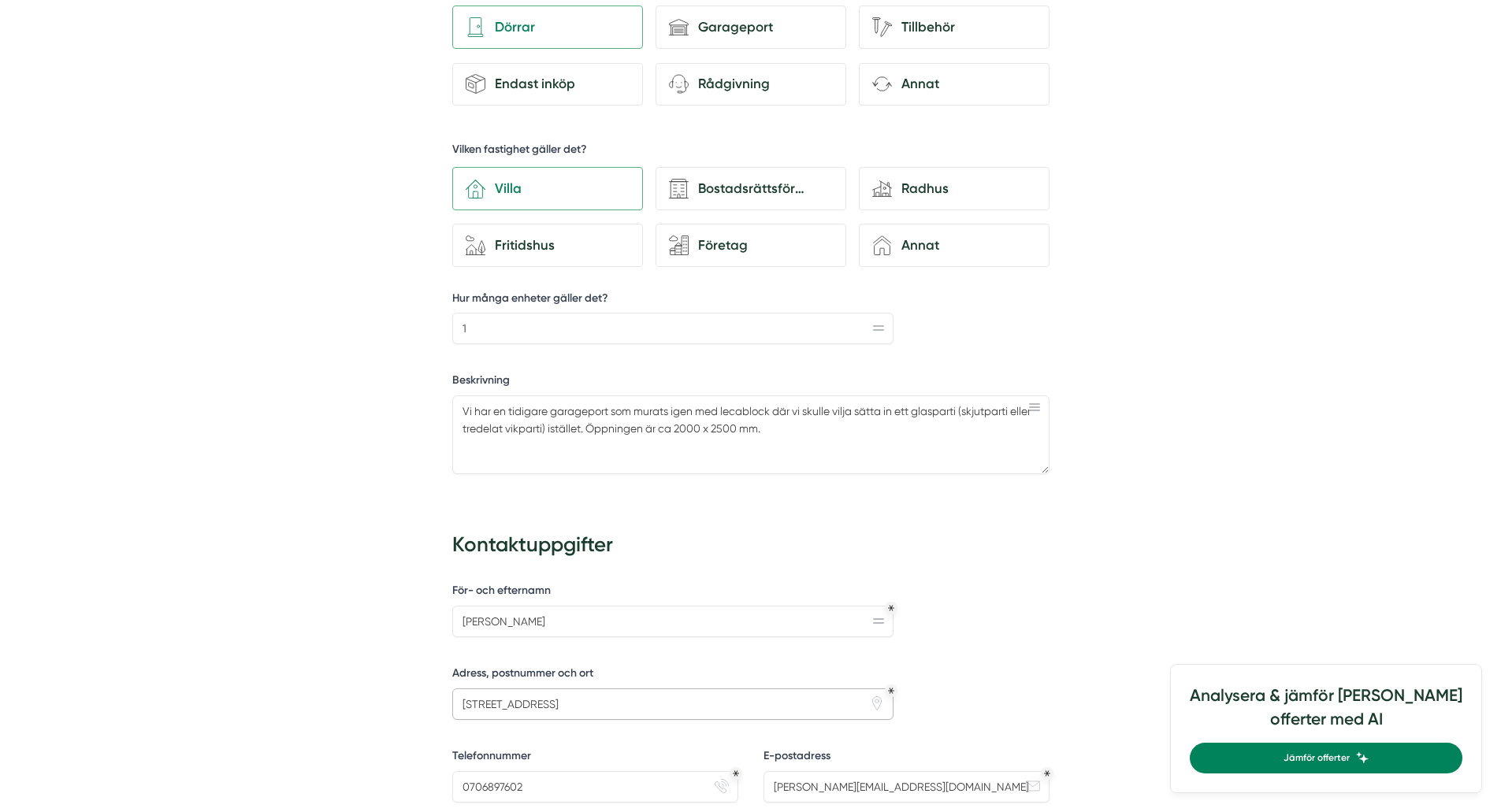
scroll to position [610, 0]
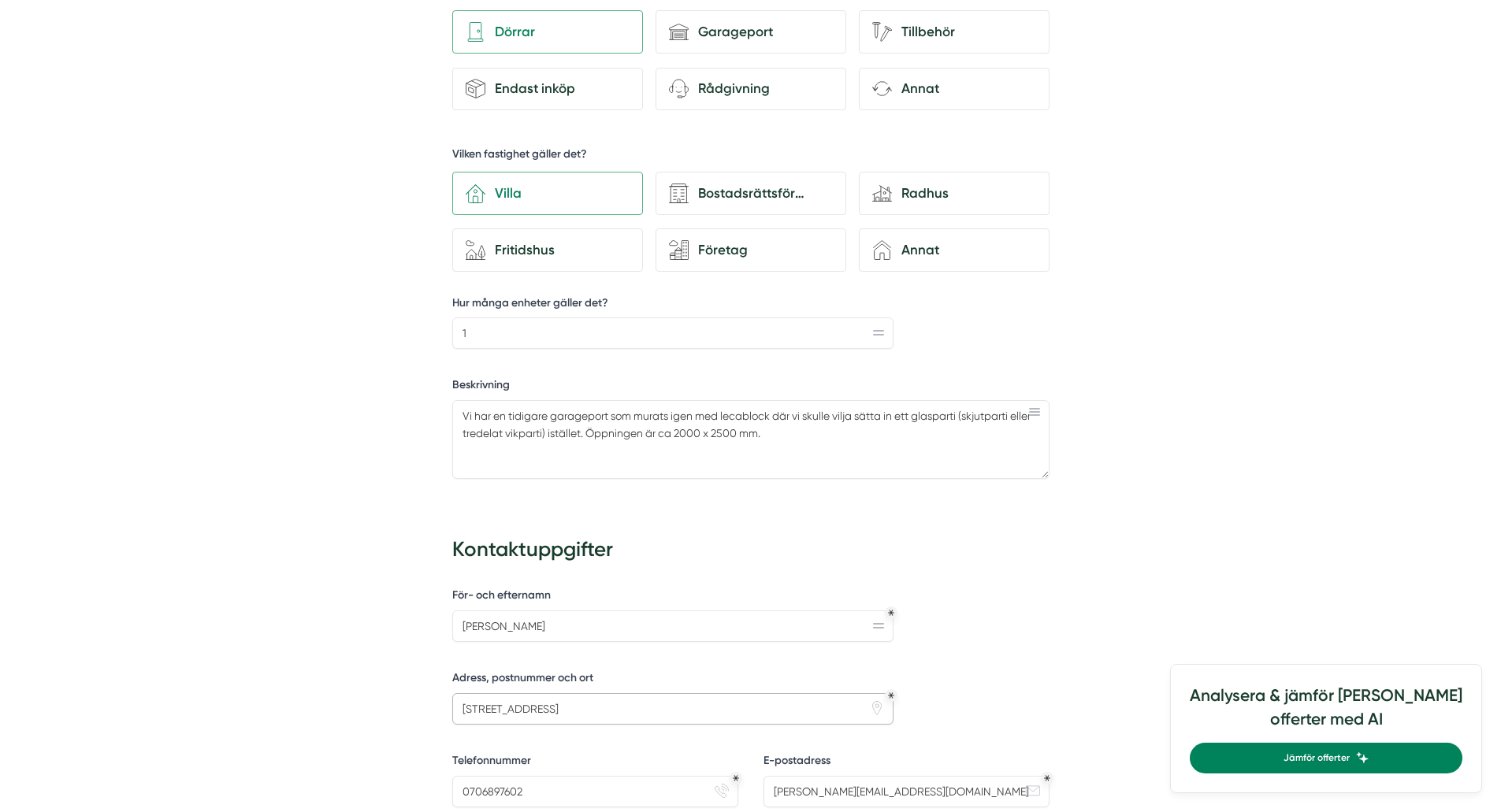
click at [555, 707] on input "Flensvägen 38, 12541 Älvsjö" at bounding box center [673, 708] width 442 height 32
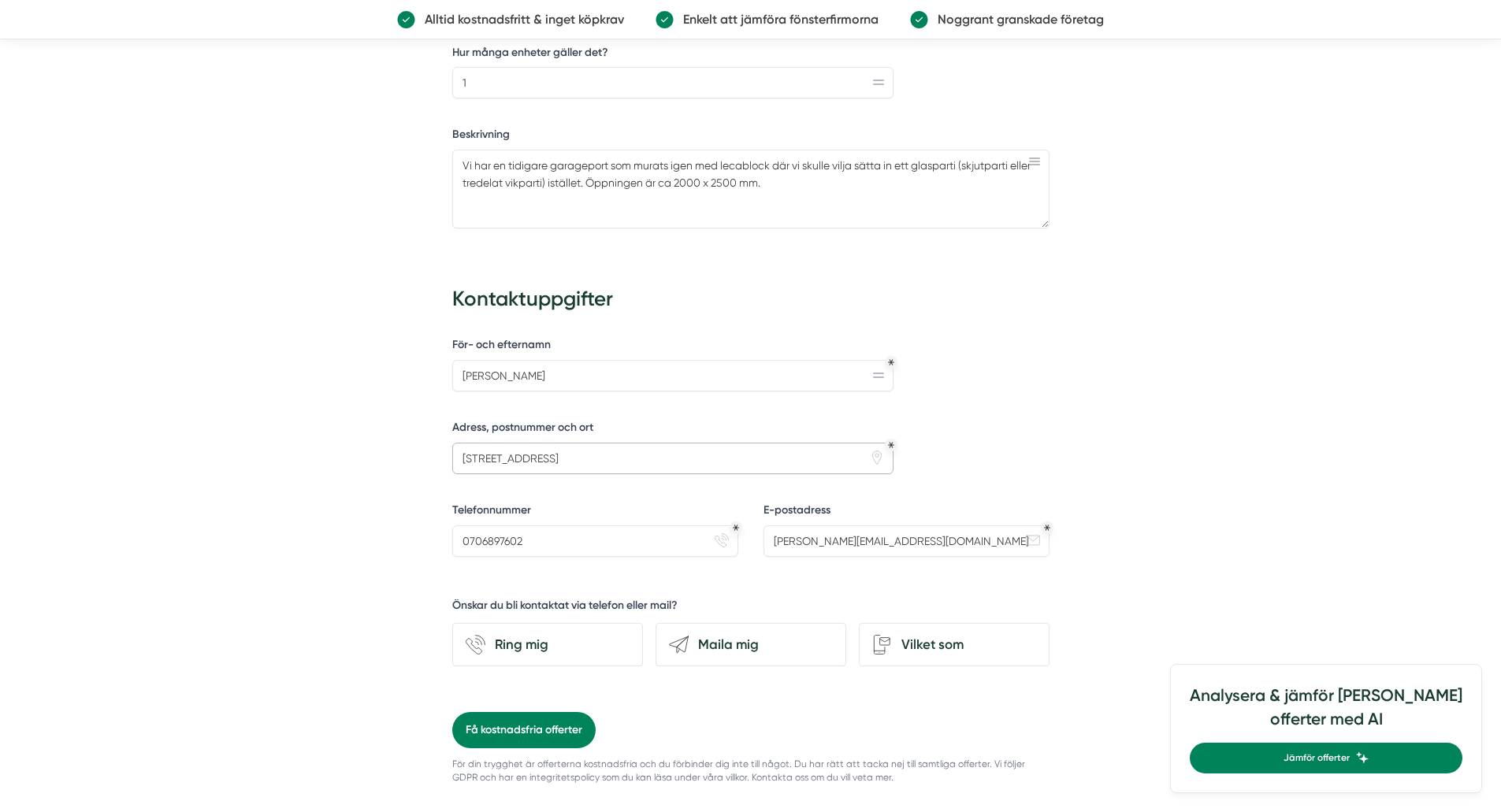
scroll to position [630, 0]
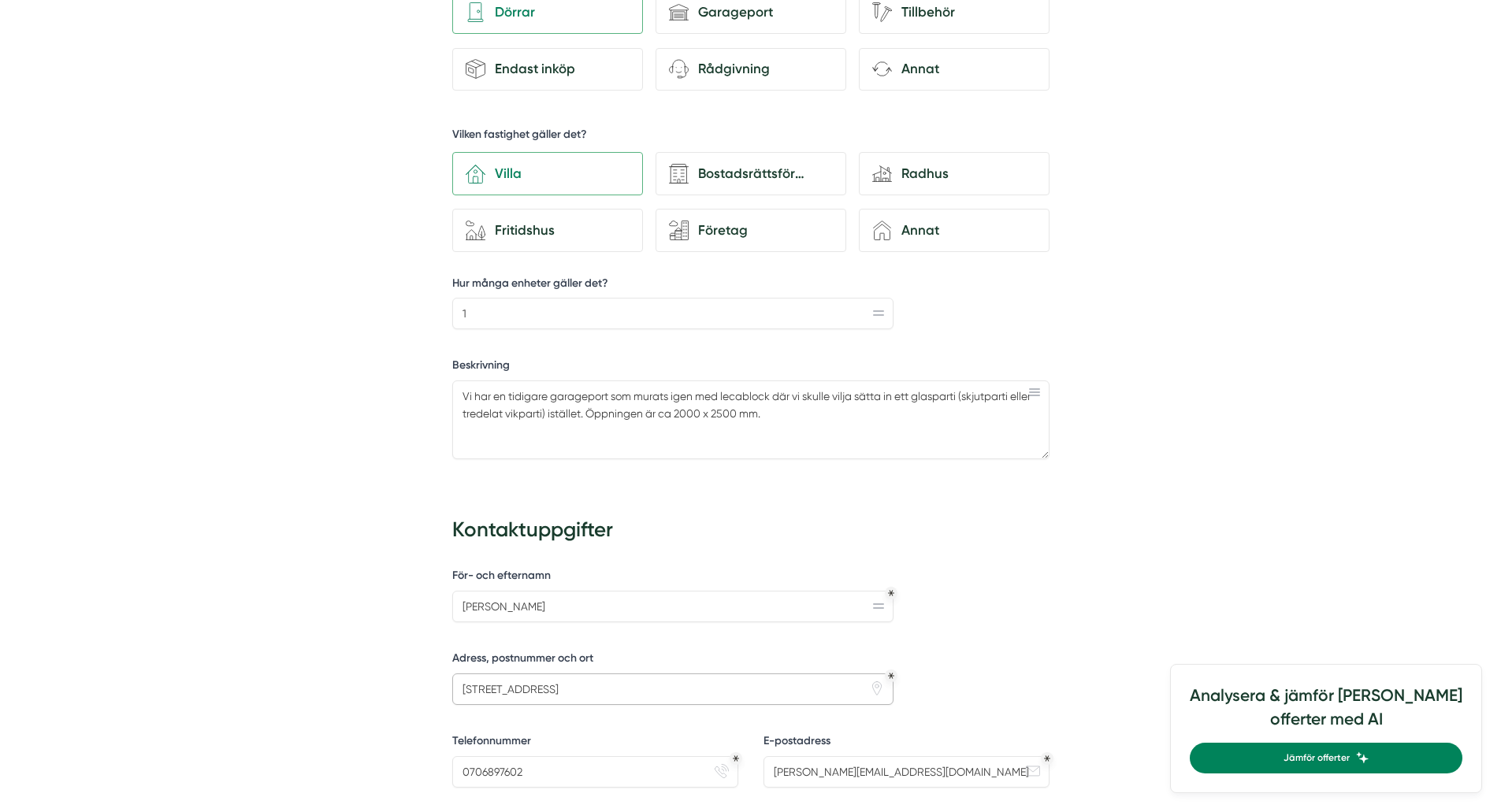
type input "Flensvägen 38, 125 41 Älvsjö"
click at [819, 421] on textarea "Vi har en tidigare garageport som murats igen med lecablock där vi skulle vilja…" at bounding box center [750, 419] width 597 height 79
click at [633, 431] on textarea "Vi har en tidigare garageport som murats igen med lecablock där vi skulle vilja…" at bounding box center [750, 419] width 597 height 79
click at [1039, 430] on textarea "Vi har en tidigare garageport som murats igen med lecablock där vi skulle vilja…" at bounding box center [750, 419] width 597 height 79
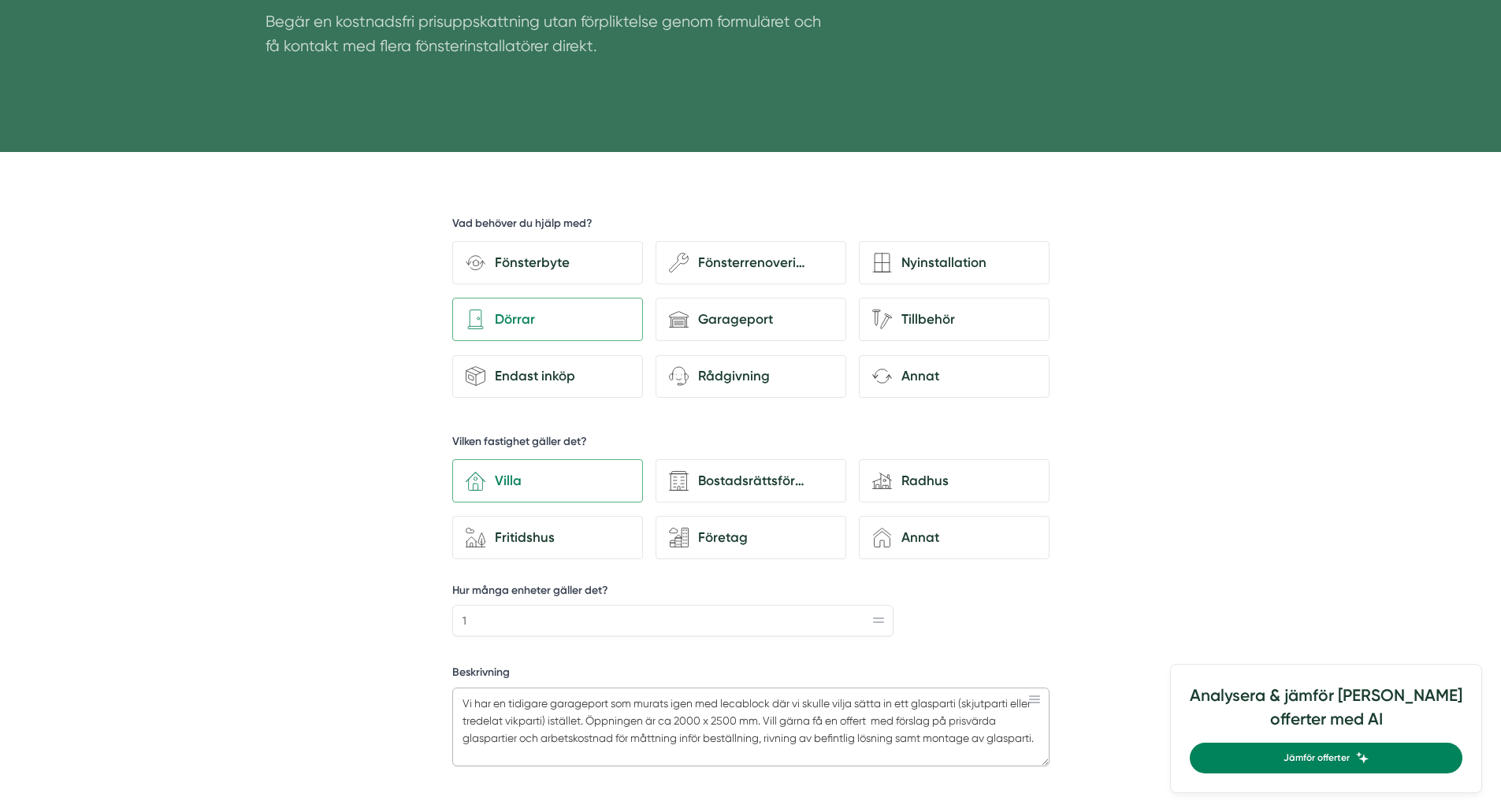
scroll to position [315, 0]
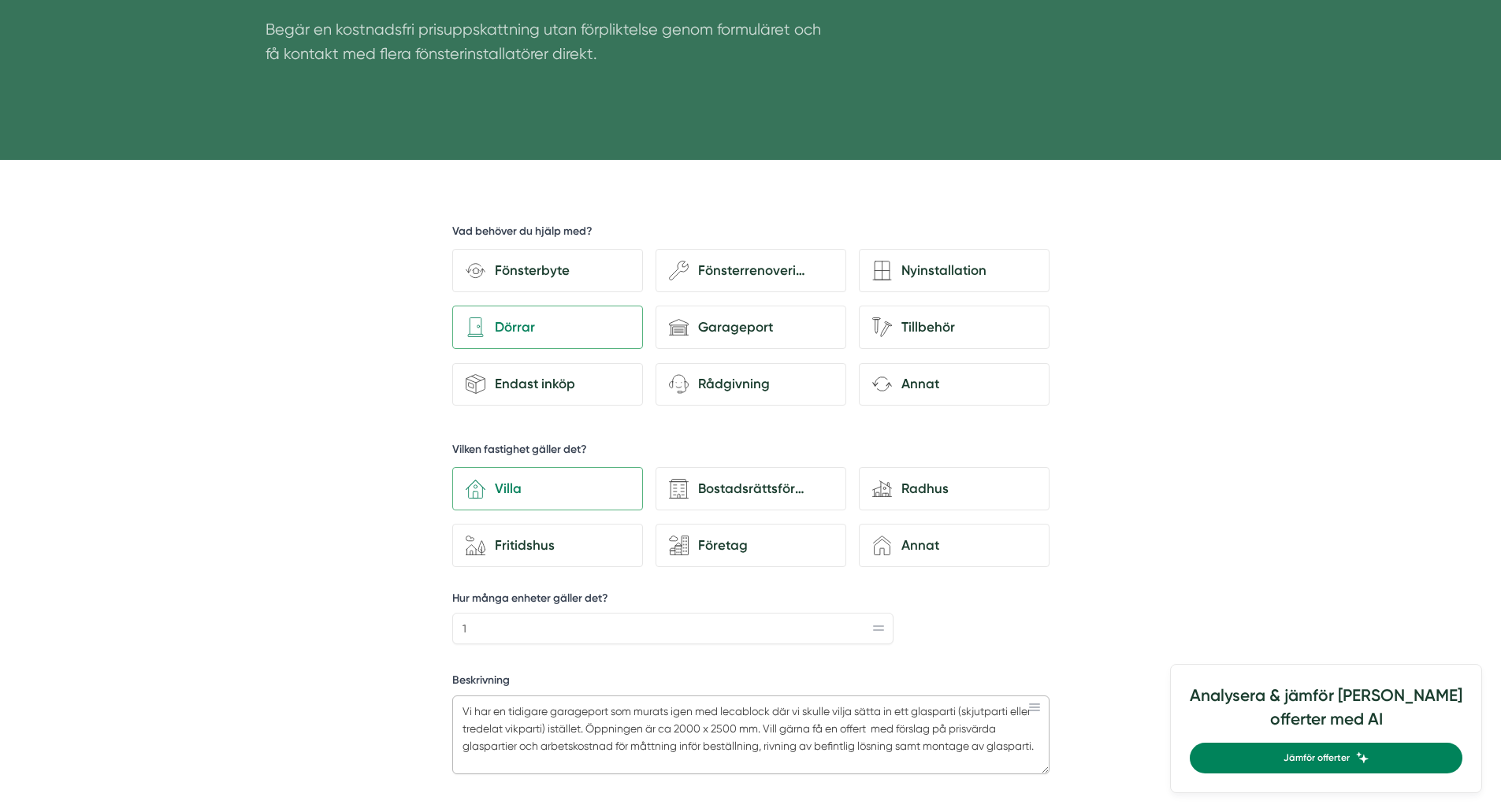
click at [634, 712] on textarea "Vi har en tidigare garageport som murats igen med lecablock där vi skulle vilja…" at bounding box center [750, 734] width 597 height 79
click at [468, 727] on textarea "Vi har en tidigare garageport som delvis murats igen med lecablock där vi skull…" at bounding box center [750, 734] width 597 height 79
click at [467, 729] on textarea "Vi har en tidigare garageport som delvis murats igen med lecablock där vi skull…" at bounding box center [750, 734] width 597 height 79
click at [463, 728] on textarea "Vi har en tidigare garageport som delvis murats igen med lecablock där vi skull…" at bounding box center [750, 734] width 597 height 79
click at [560, 759] on textarea "Vi har en tidigare garageport som delvis murats igen med lecablock där vi skull…" at bounding box center [750, 734] width 597 height 79
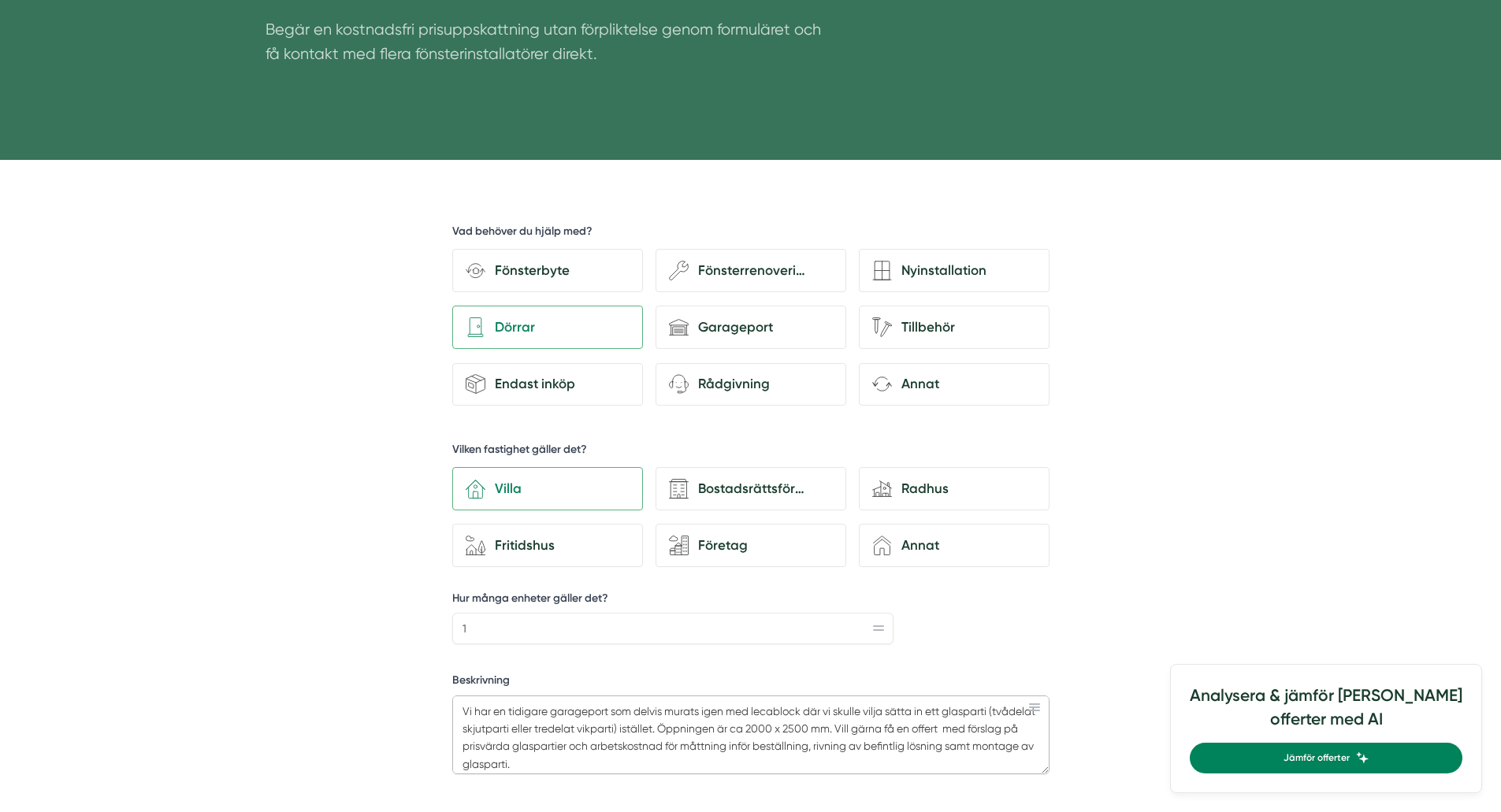
scroll to position [6, 0]
click at [553, 764] on textarea "Vi har en tidigare garageport som delvis murats igen med lecablock där vi skull…" at bounding box center [750, 734] width 597 height 79
click at [550, 753] on textarea "Vi har en tidigare garageport som delvis murats igen med lecablock där vi skull…" at bounding box center [750, 734] width 597 height 79
click at [558, 759] on textarea "Vi har en tidigare garageport som delvis murats igen med lecablock där vi skull…" at bounding box center [750, 734] width 597 height 79
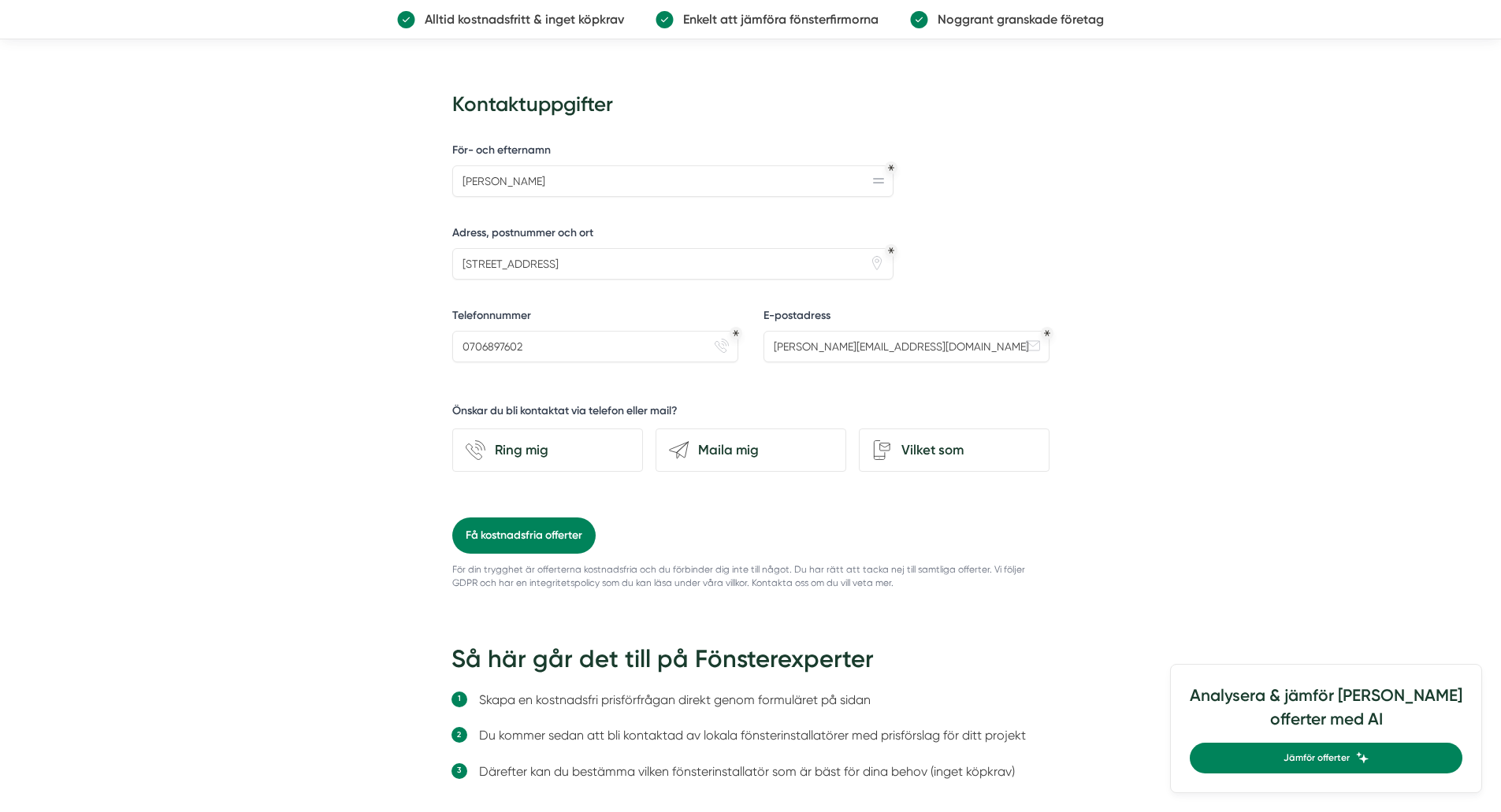
scroll to position [1162, 0]
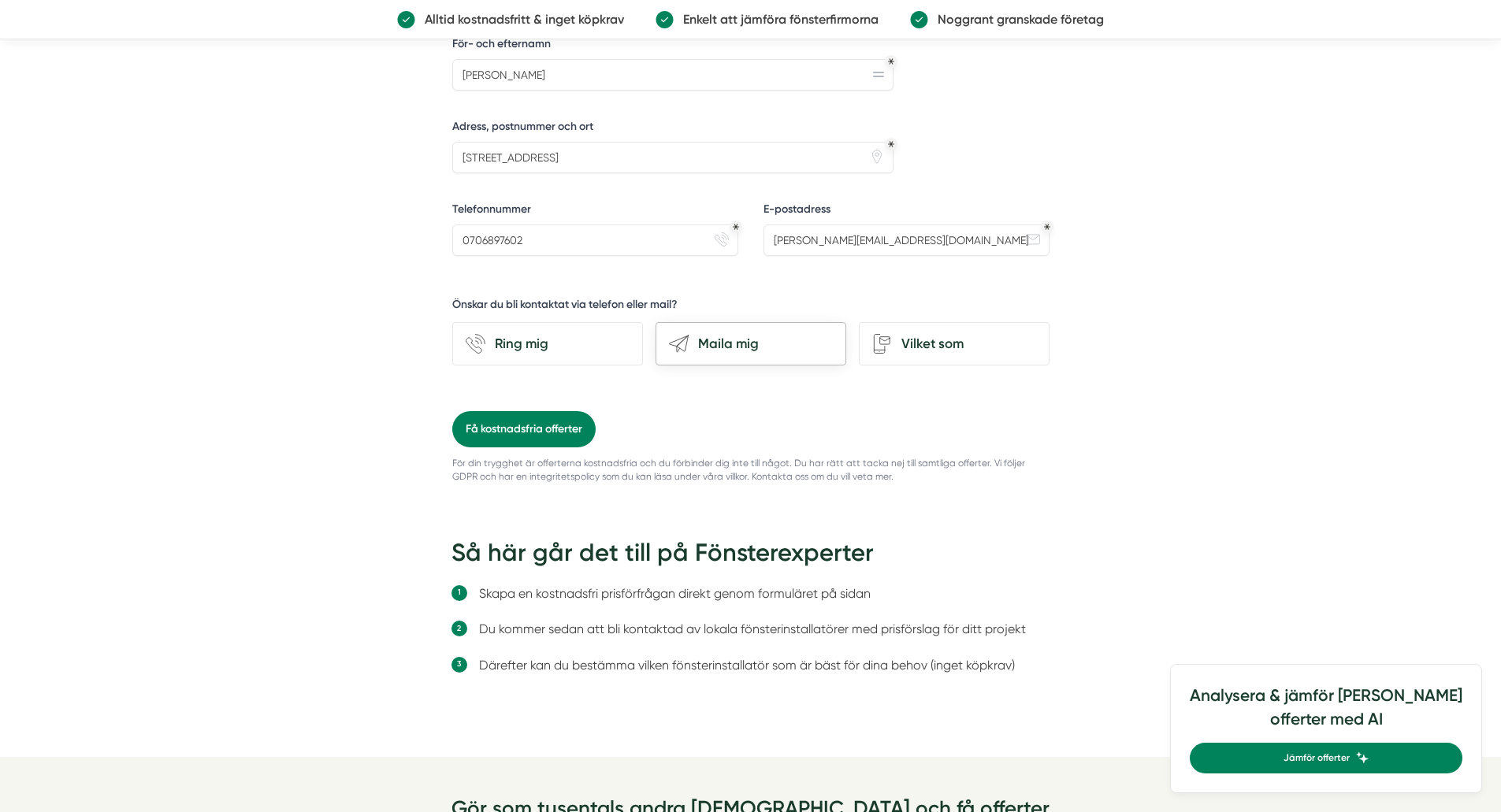
type textarea "Vi har en tidigare garageport som delvis murats igen med lecablock där vi skull…"
click at [752, 344] on div "Maila mig" at bounding box center [761, 344] width 144 height 21
click at [0, 0] on input "send-email Maila mig" at bounding box center [0, 0] width 0 height 0
click at [498, 429] on button "Få kostnadsfria offerter" at bounding box center [524, 429] width 143 height 36
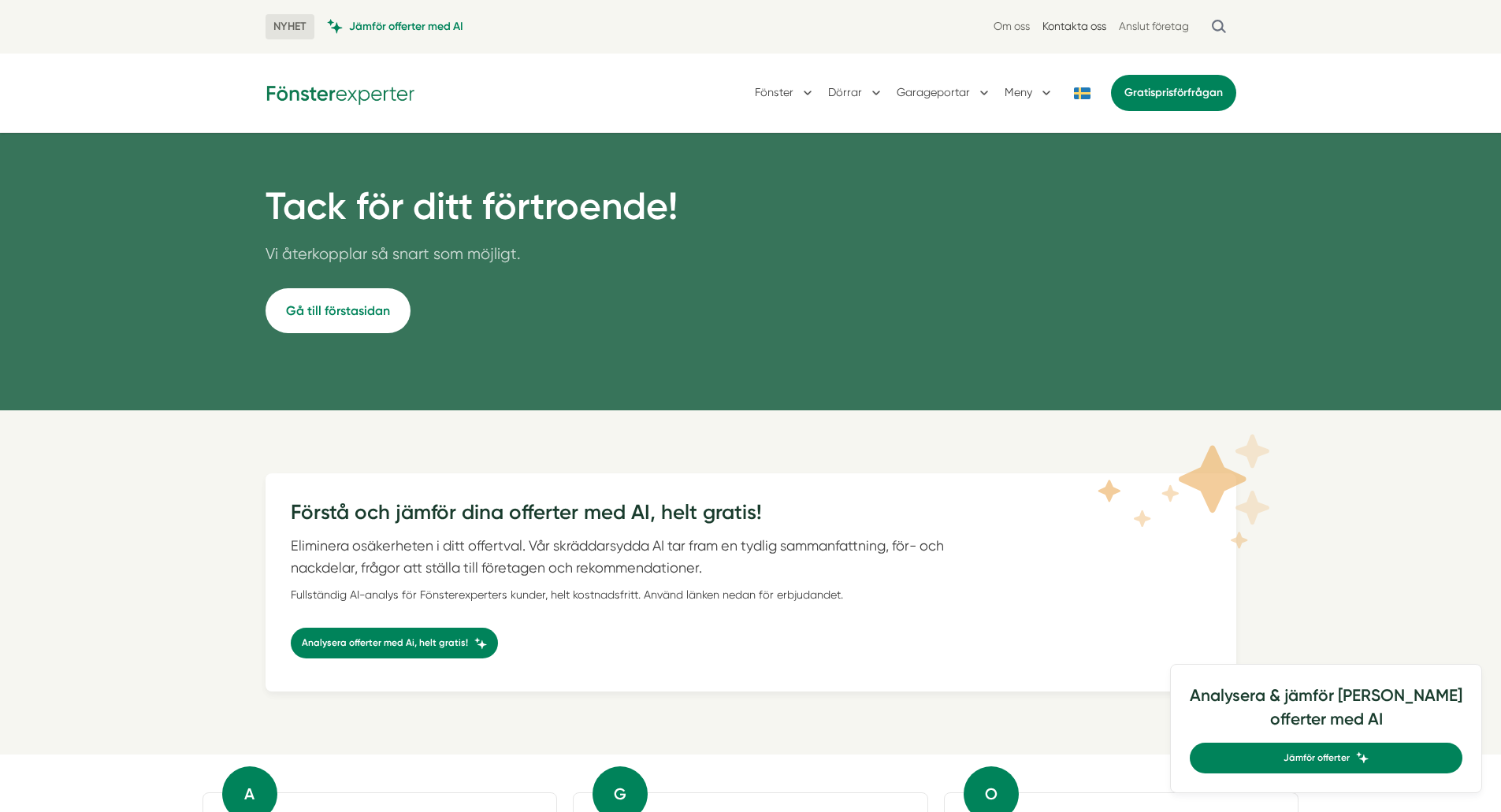
click at [1077, 25] on link "Kontakta oss" at bounding box center [1074, 26] width 64 height 15
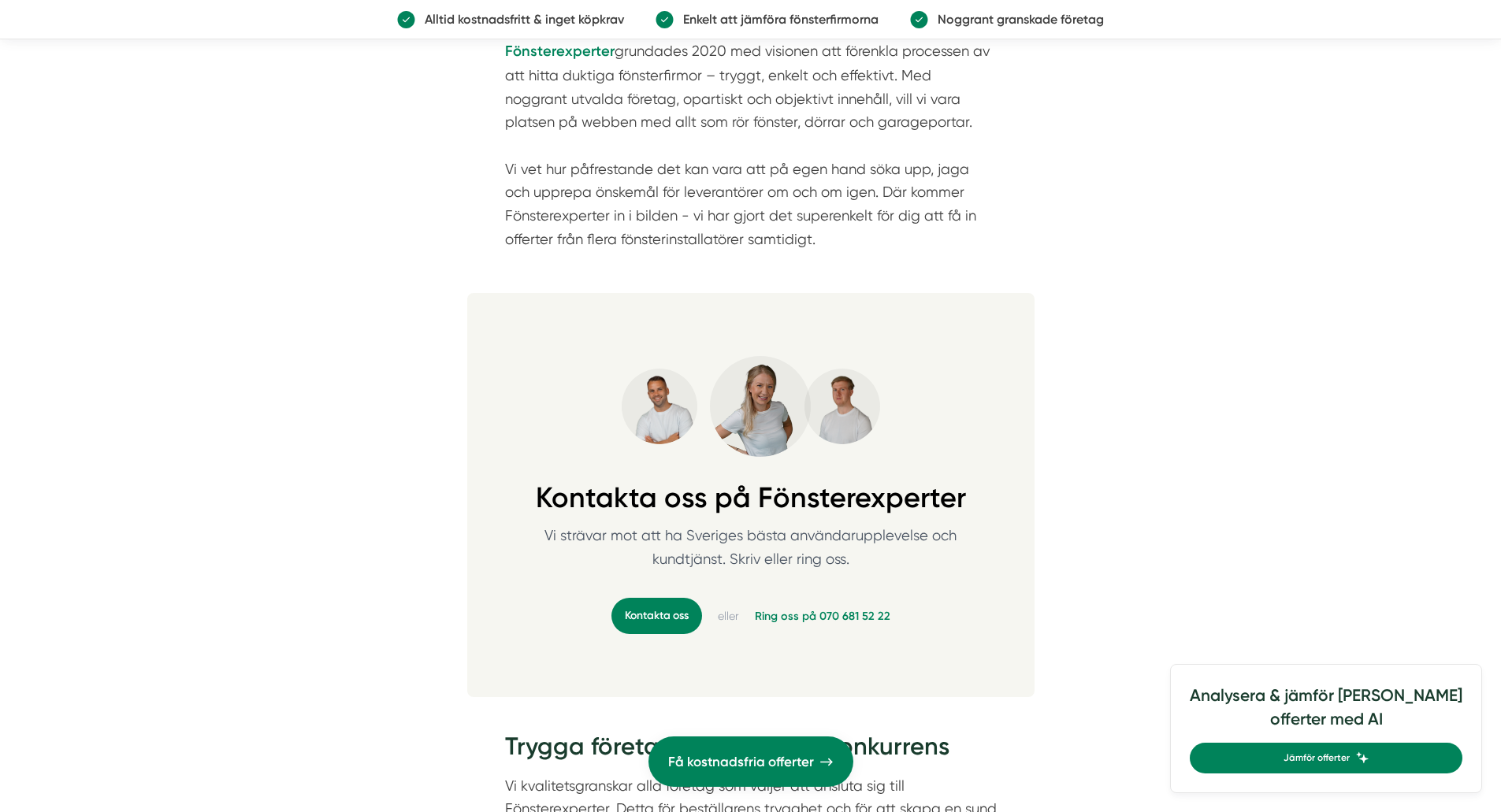
scroll to position [1310, 0]
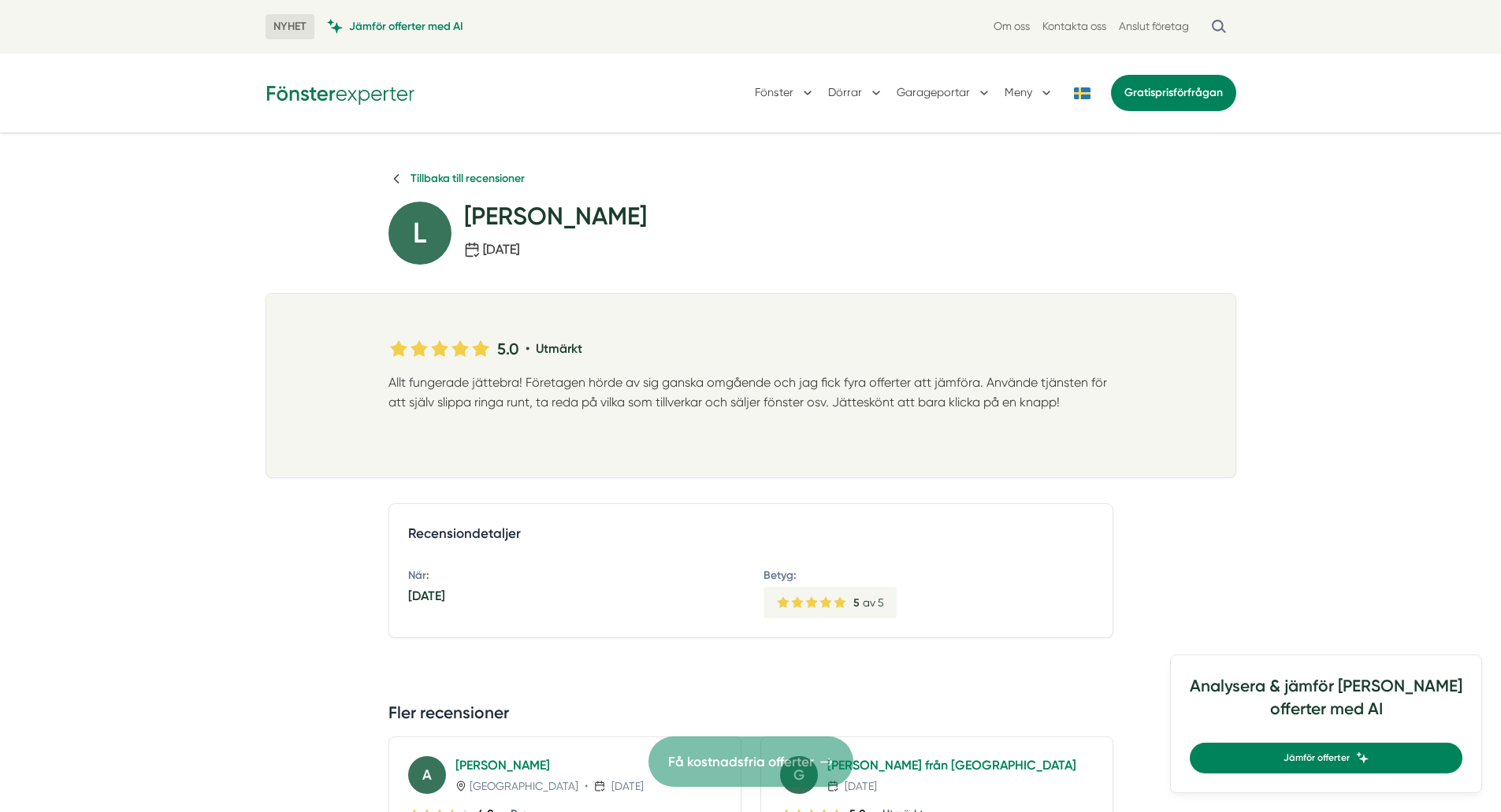
scroll to position [611, 0]
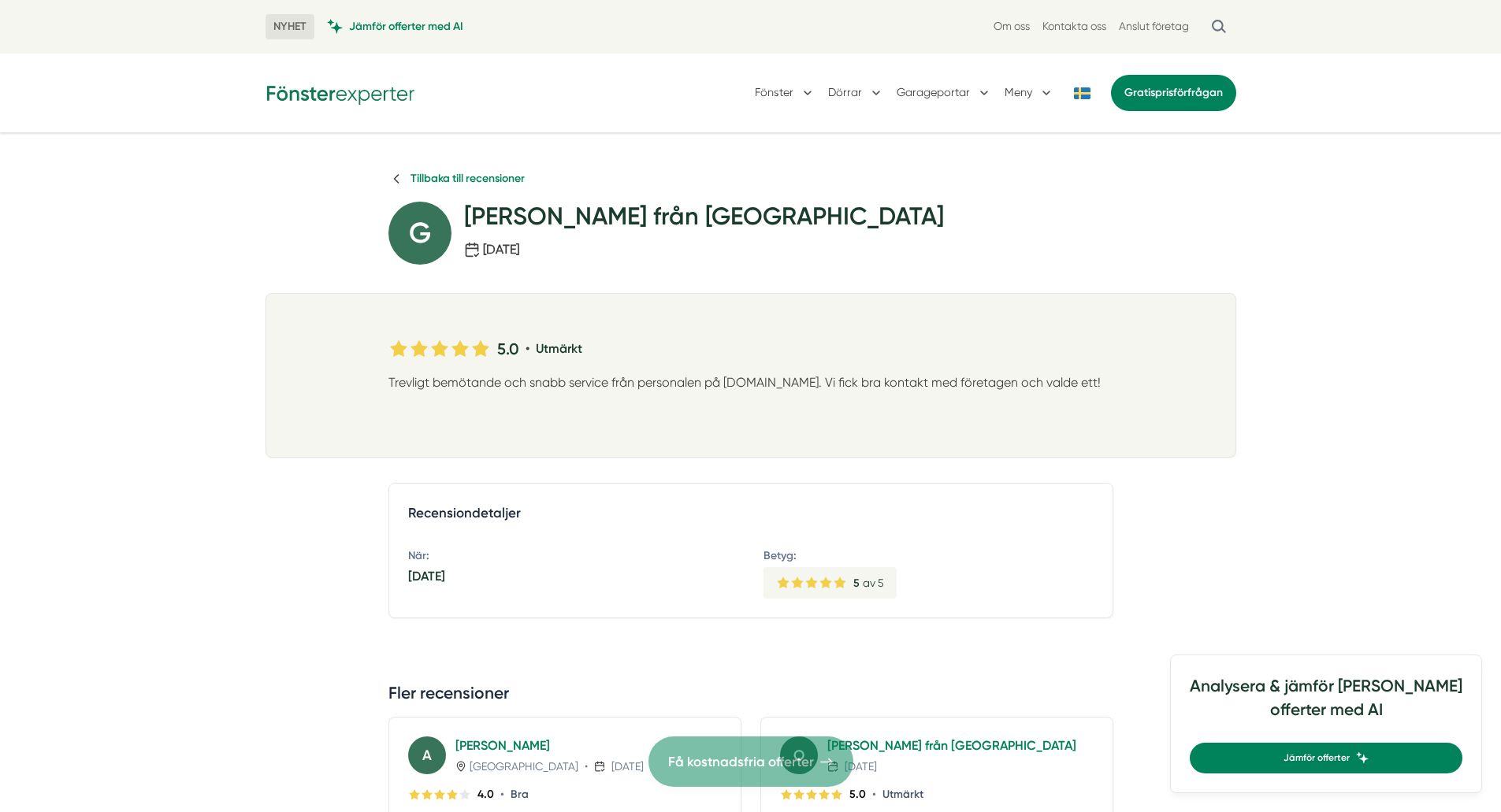
scroll to position [492, 0]
